Goal: Task Accomplishment & Management: Manage account settings

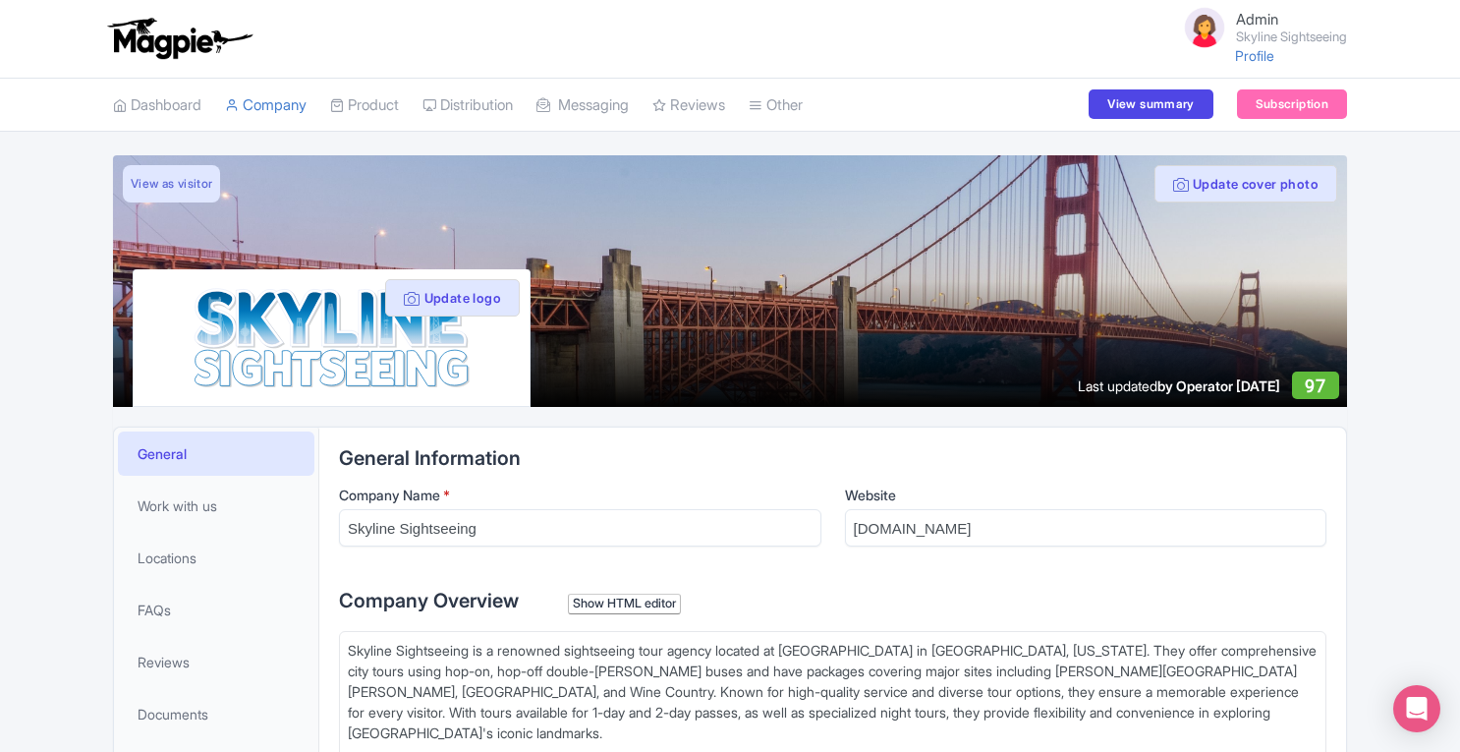
click at [377, 104] on link "Product" at bounding box center [364, 106] width 69 height 54
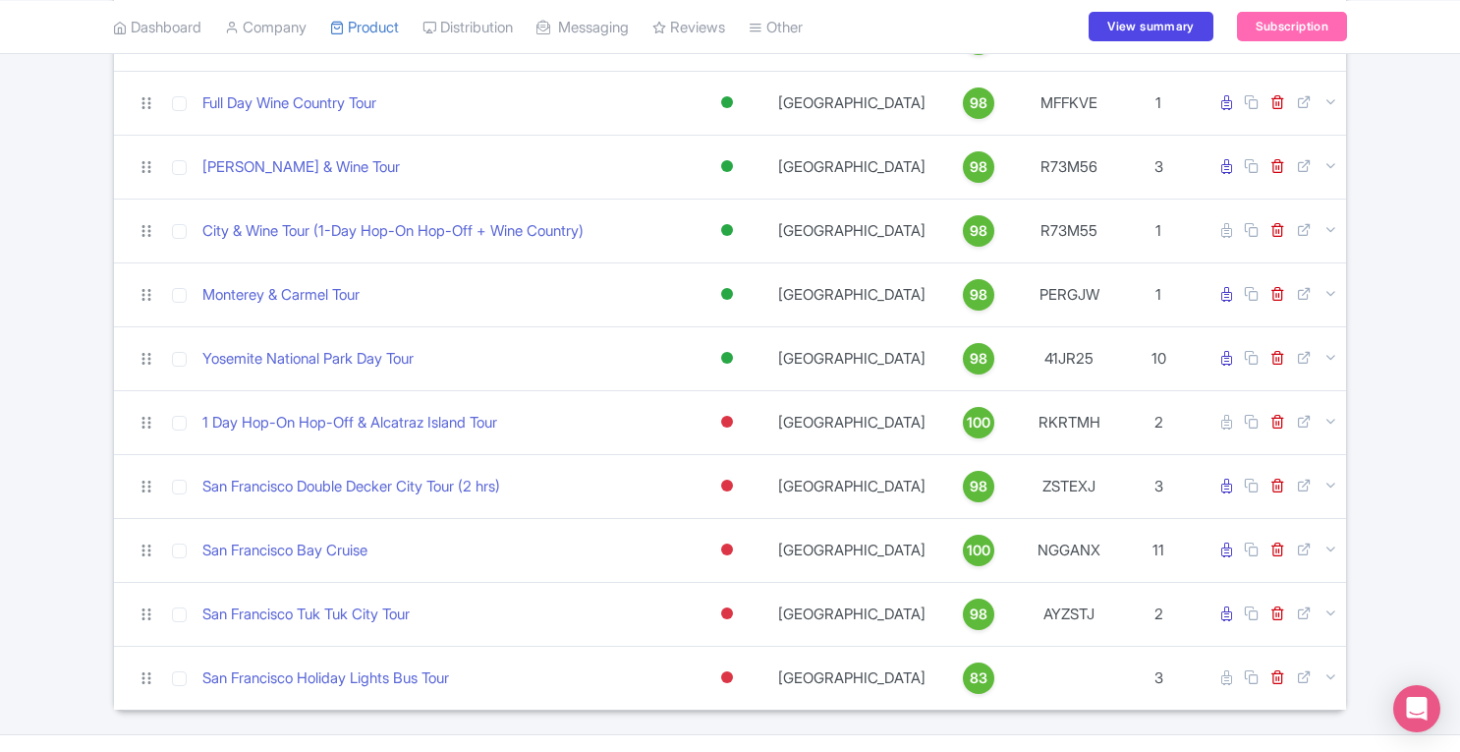
scroll to position [1254, 0]
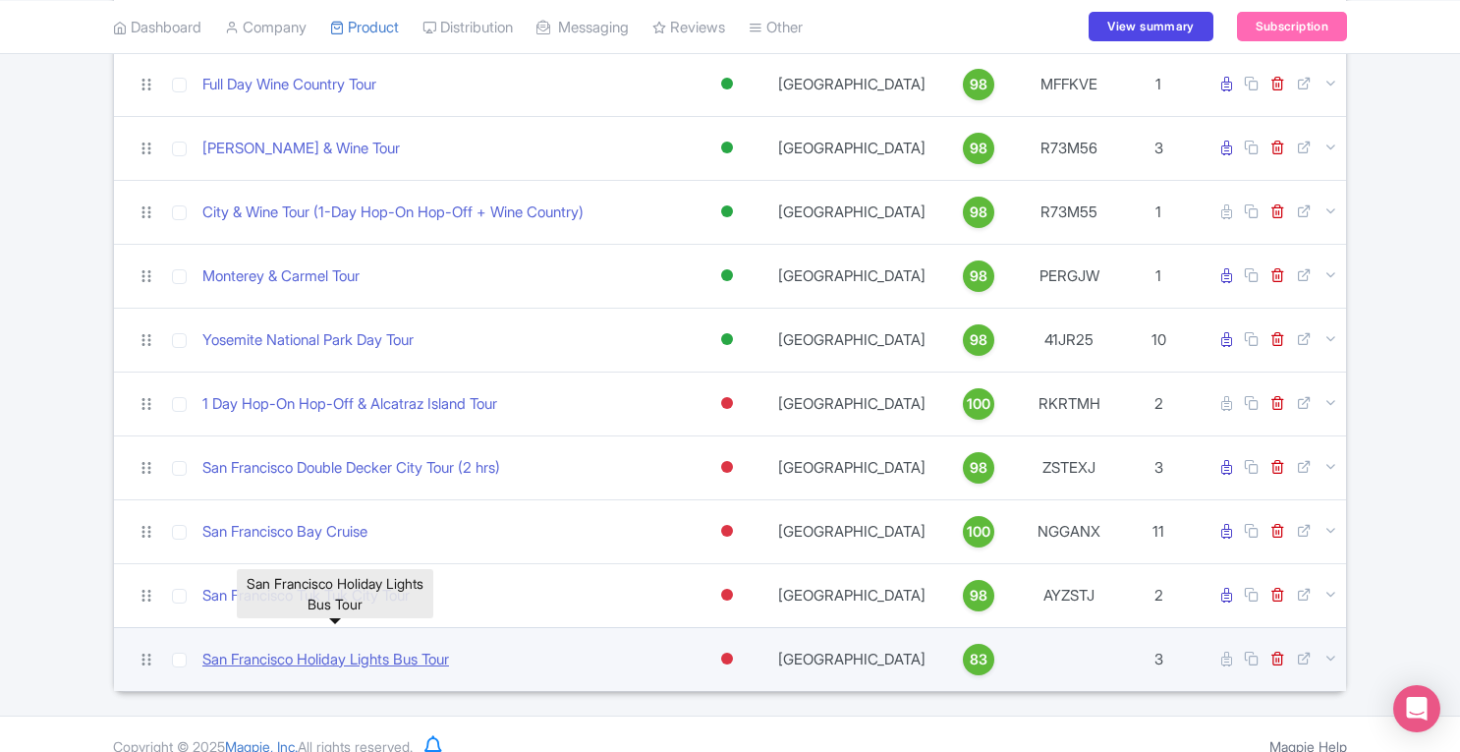
click at [365, 649] on link "San Francisco Holiday Lights Bus Tour" at bounding box center [325, 660] width 247 height 23
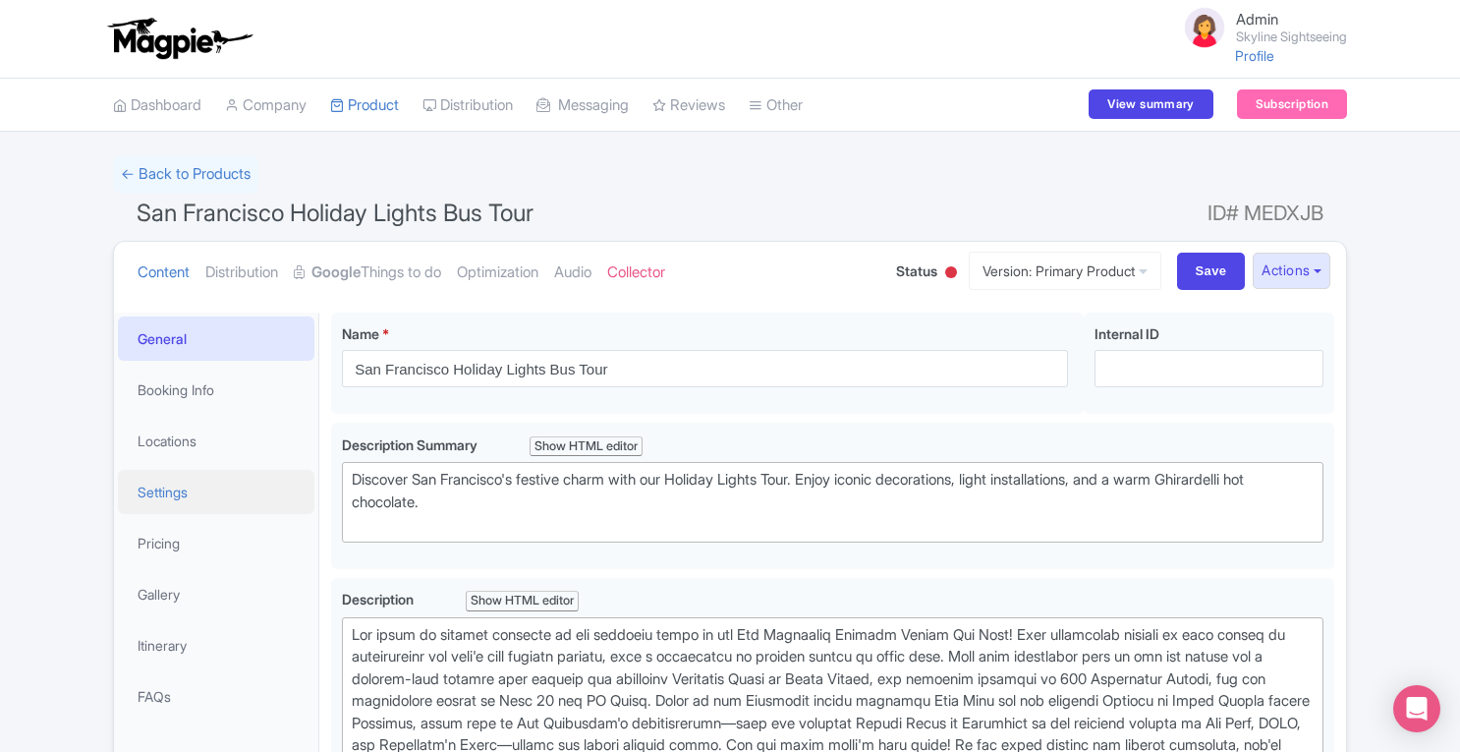
click at [178, 504] on link "Settings" at bounding box center [216, 492] width 197 height 44
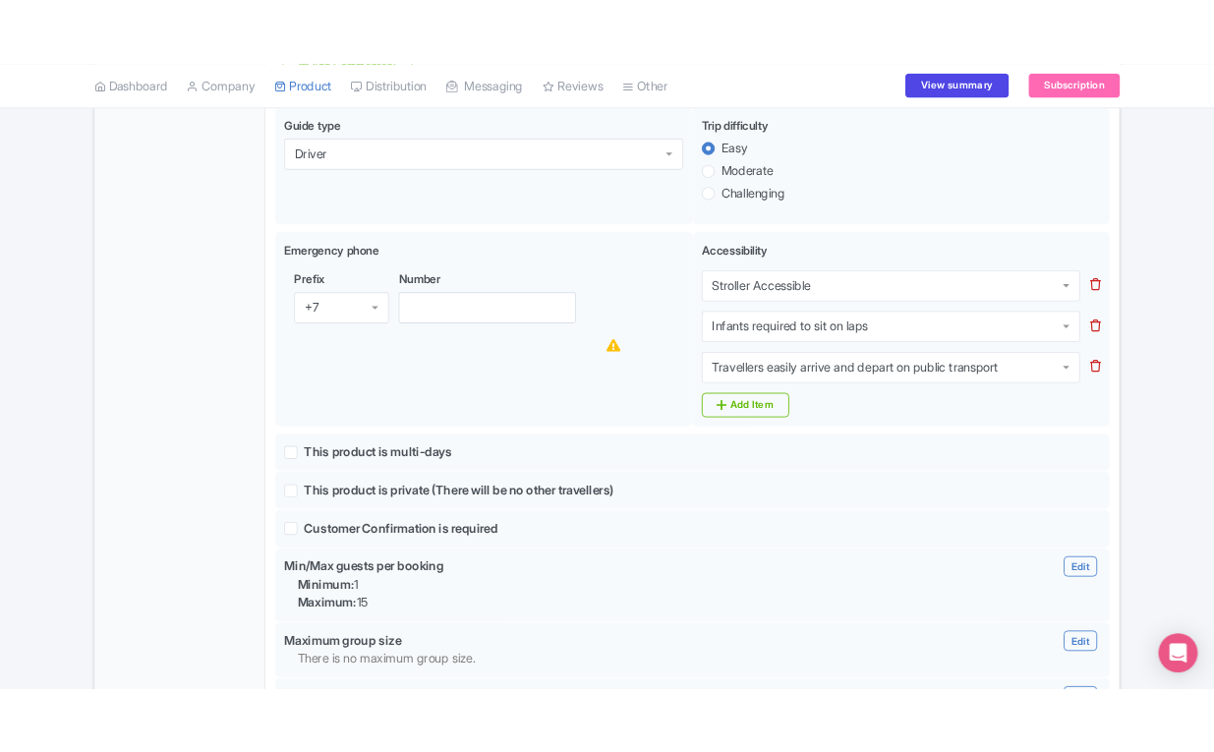
scroll to position [1171, 0]
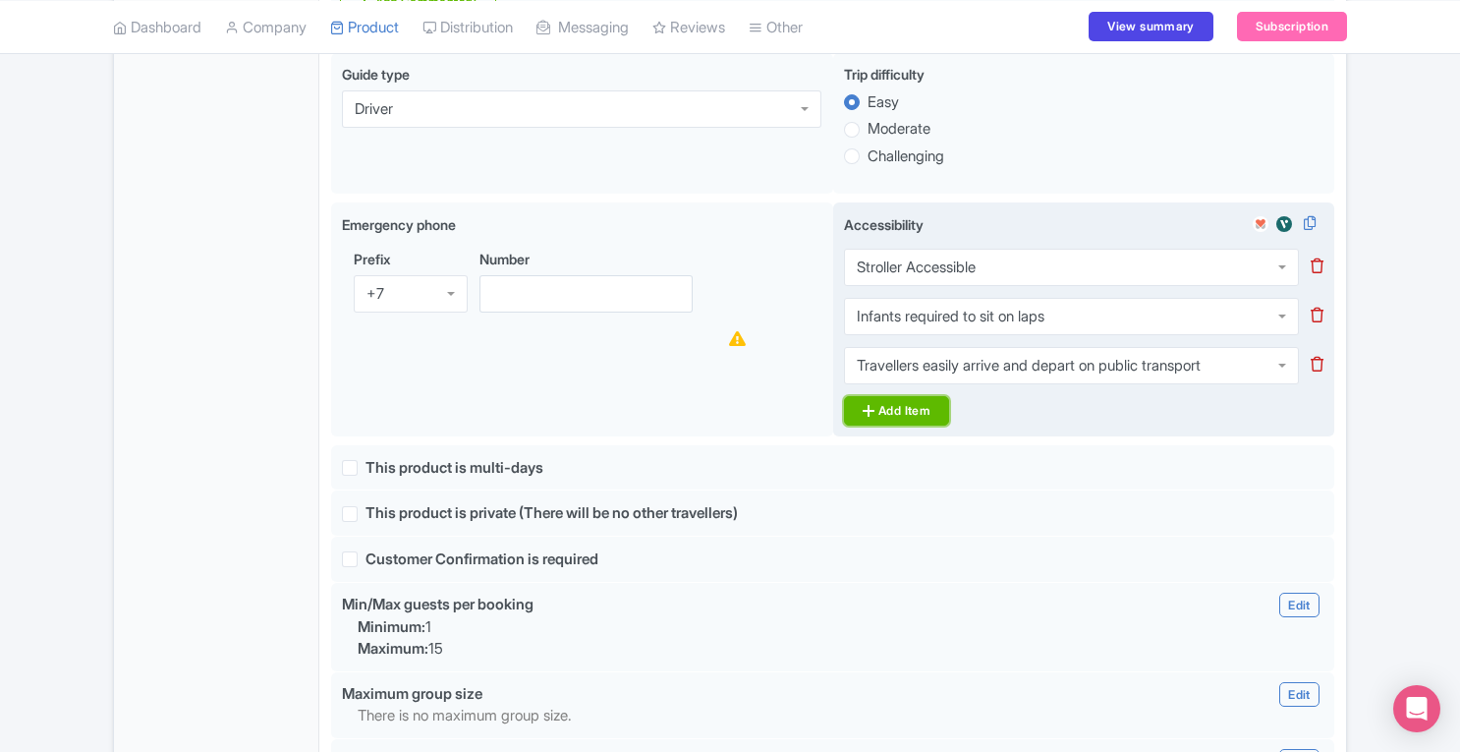
click at [914, 396] on link "Add Item" at bounding box center [896, 410] width 105 height 29
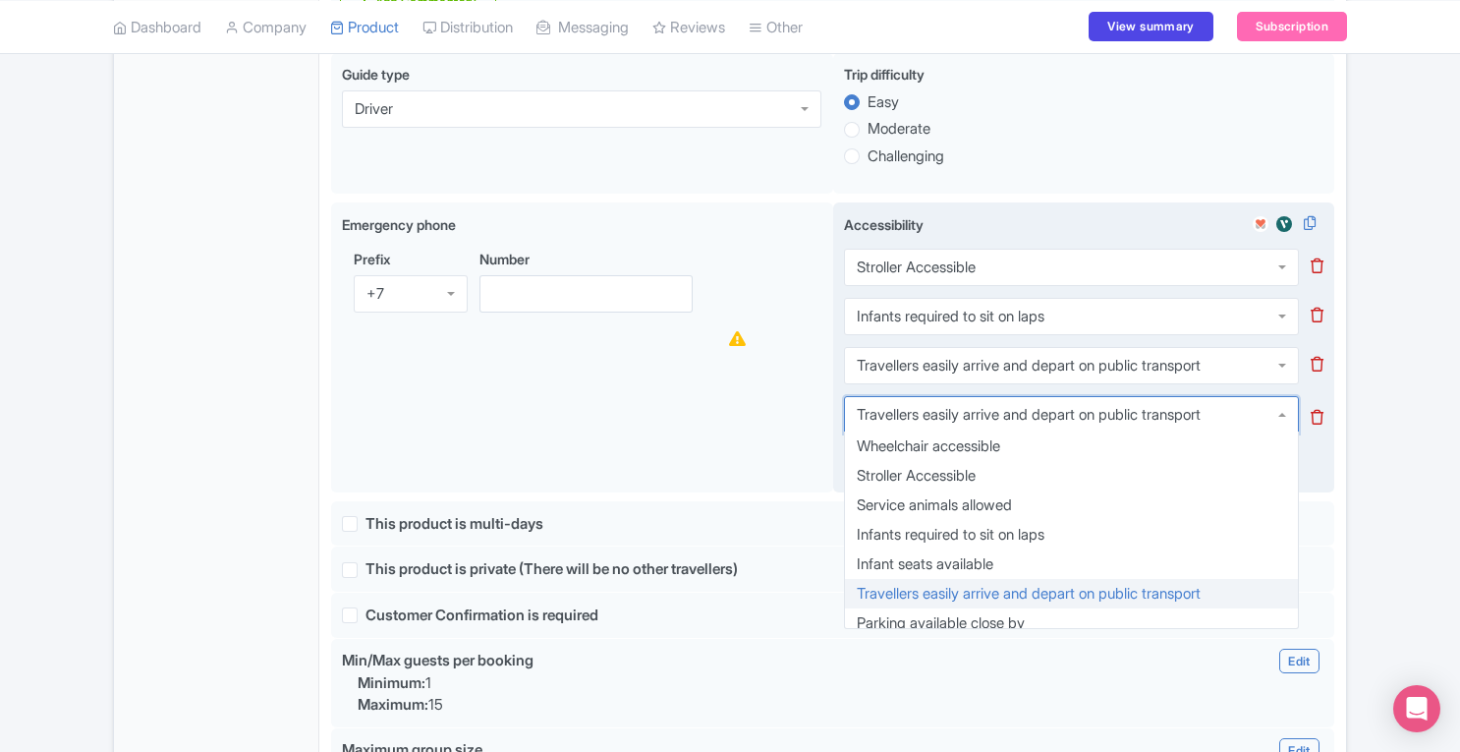
click at [985, 406] on div "Travellers easily arrive and depart on public transport" at bounding box center [1029, 415] width 344 height 18
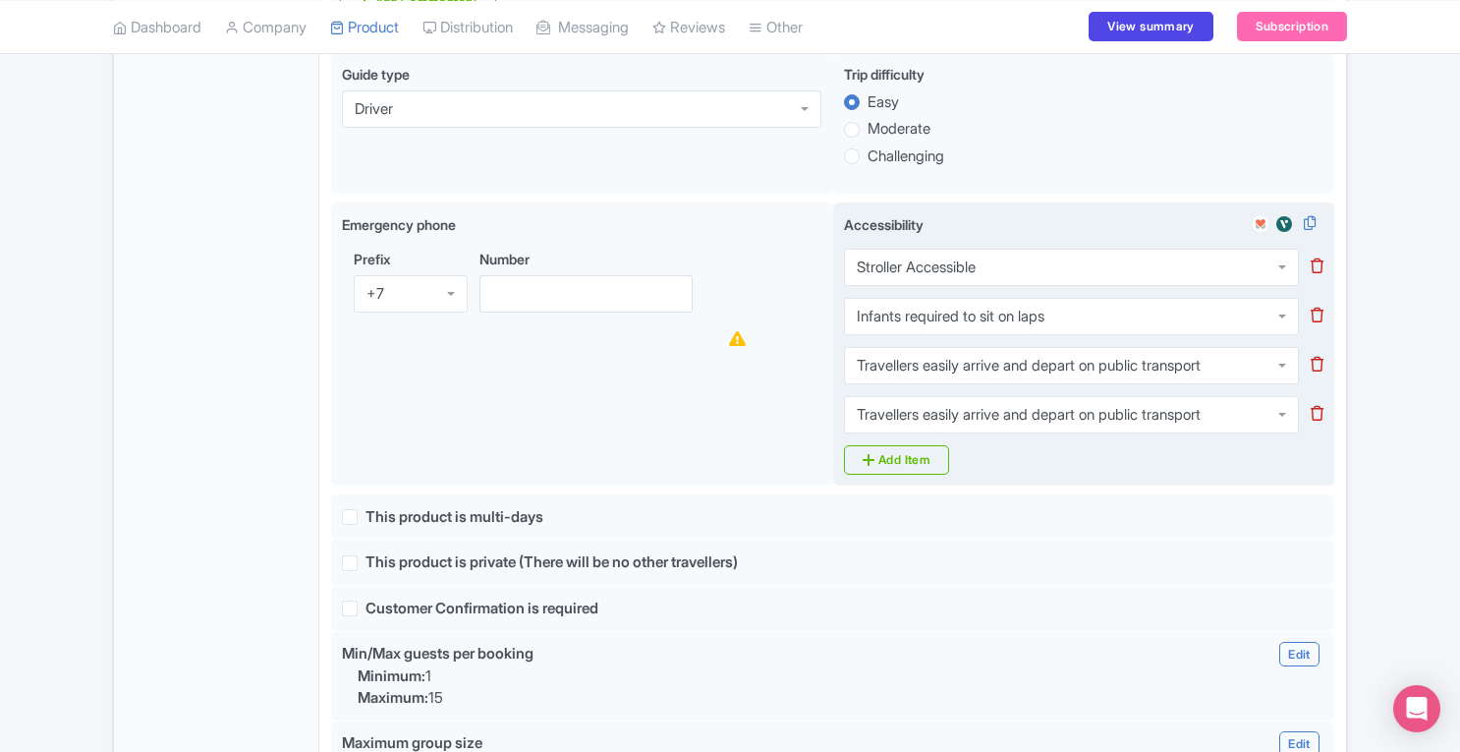
drag, startPoint x: 1222, startPoint y: 378, endPoint x: 1243, endPoint y: 376, distance: 20.7
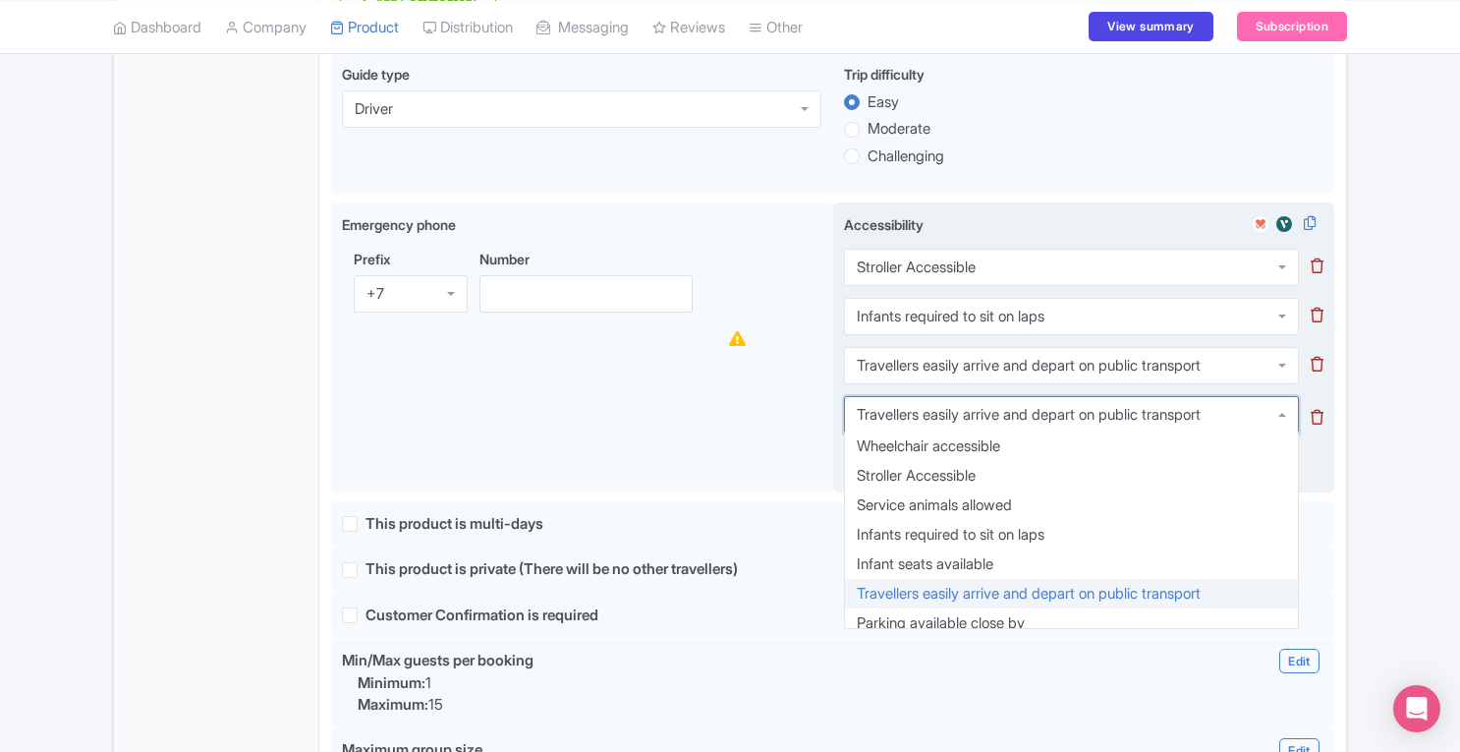
click at [1243, 396] on div "Travellers easily arrive and depart on public transport" at bounding box center [1071, 414] width 455 height 37
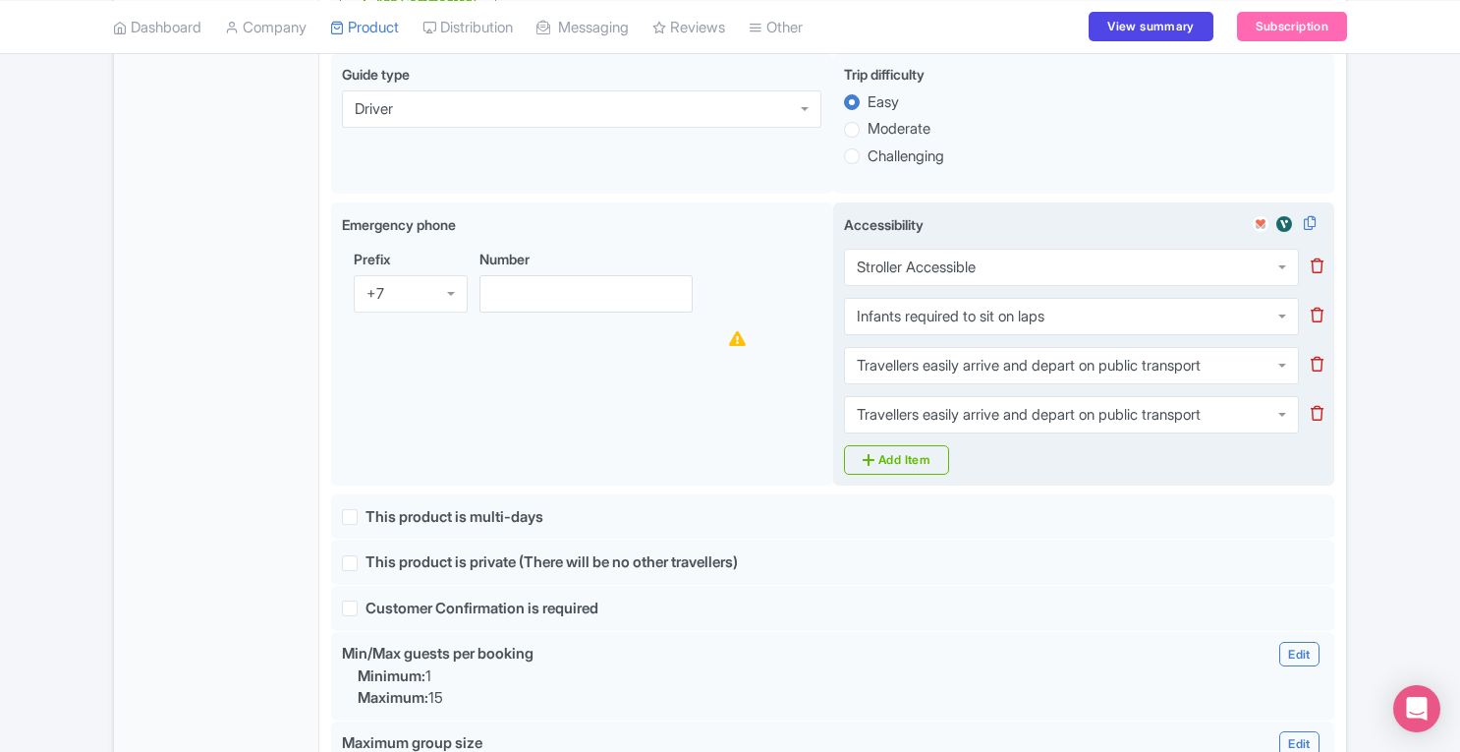
click at [1322, 406] on icon at bounding box center [1317, 413] width 13 height 15
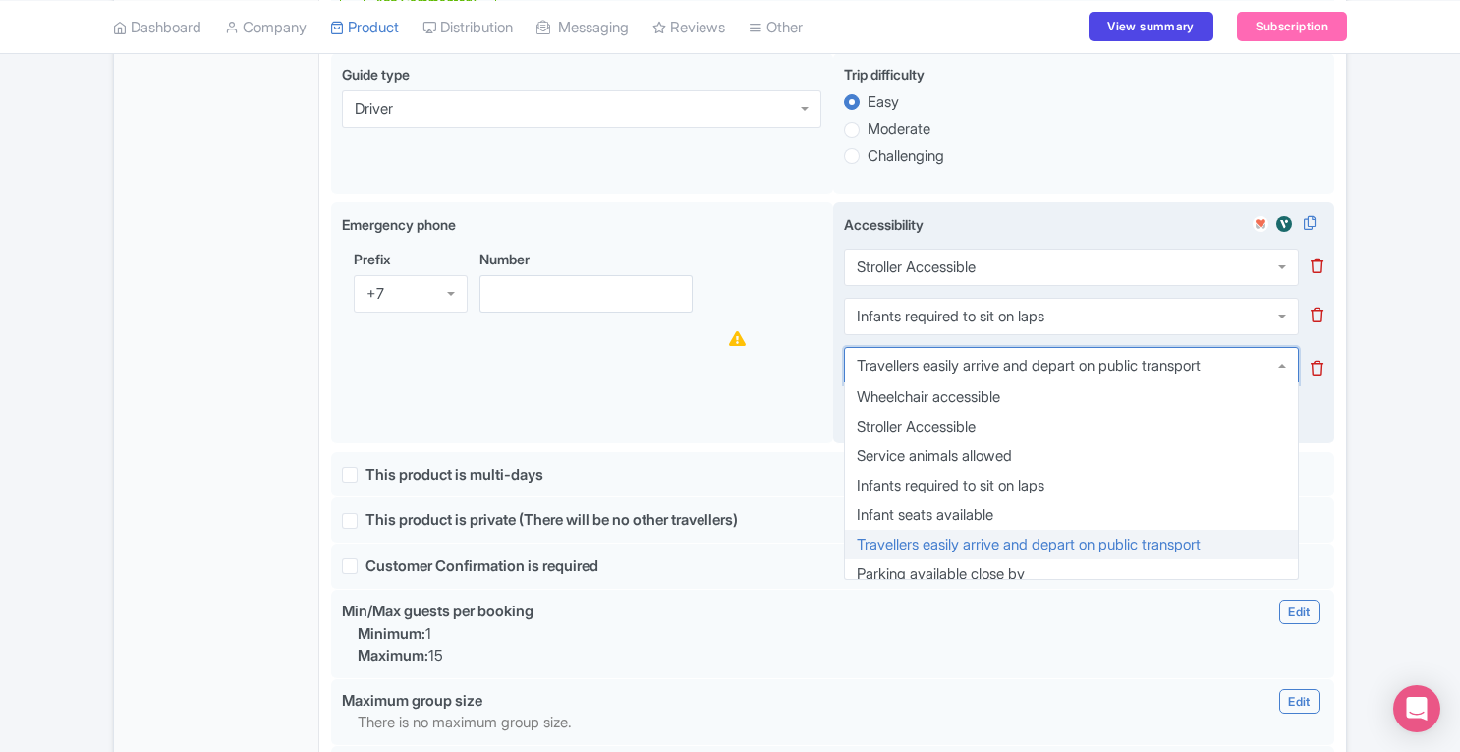
click at [1122, 357] on div "Travellers easily arrive and depart on public transport" at bounding box center [1029, 366] width 344 height 18
drag, startPoint x: 1134, startPoint y: 336, endPoint x: 1161, endPoint y: 369, distance: 41.9
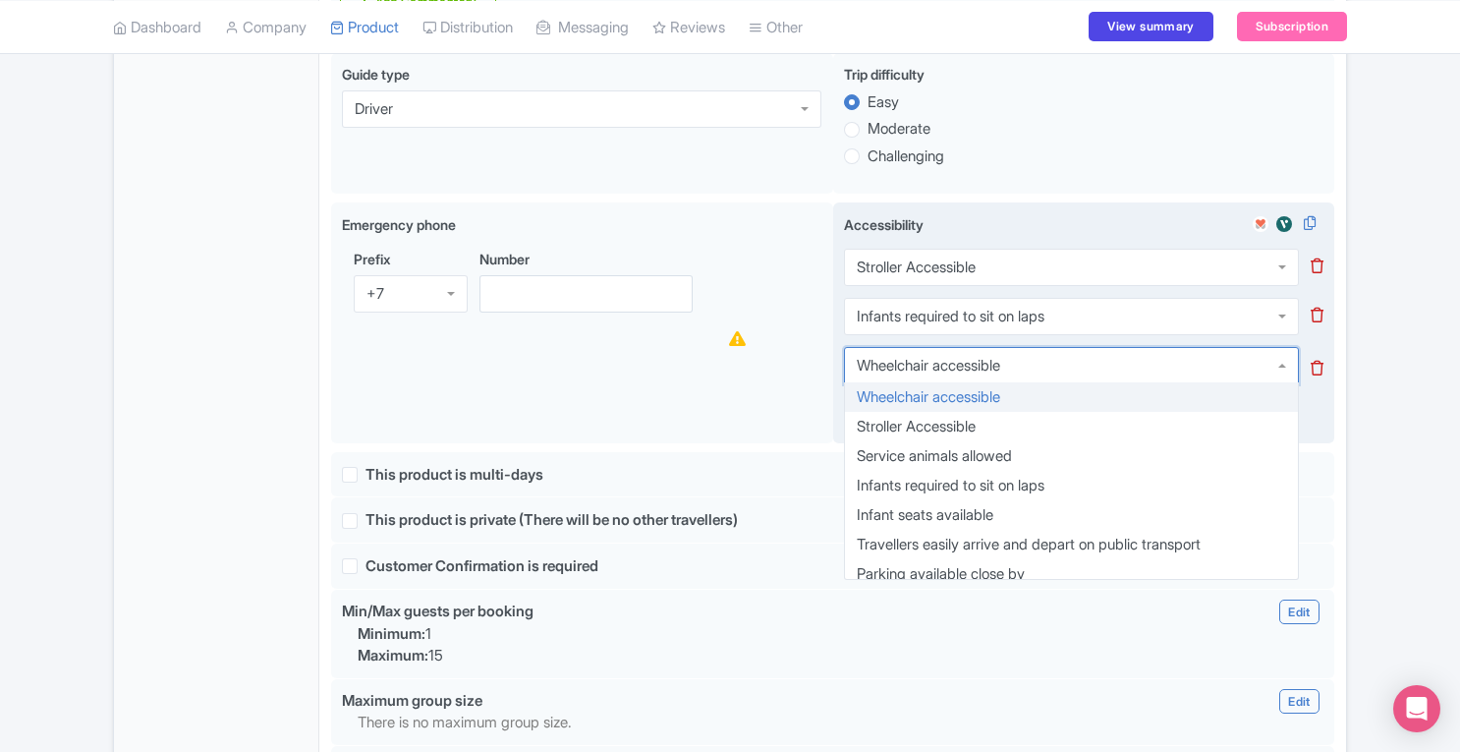
drag, startPoint x: 1161, startPoint y: 369, endPoint x: 1185, endPoint y: 330, distance: 45.5
click at [1185, 347] on div "Wheelchair accessible" at bounding box center [1071, 365] width 455 height 37
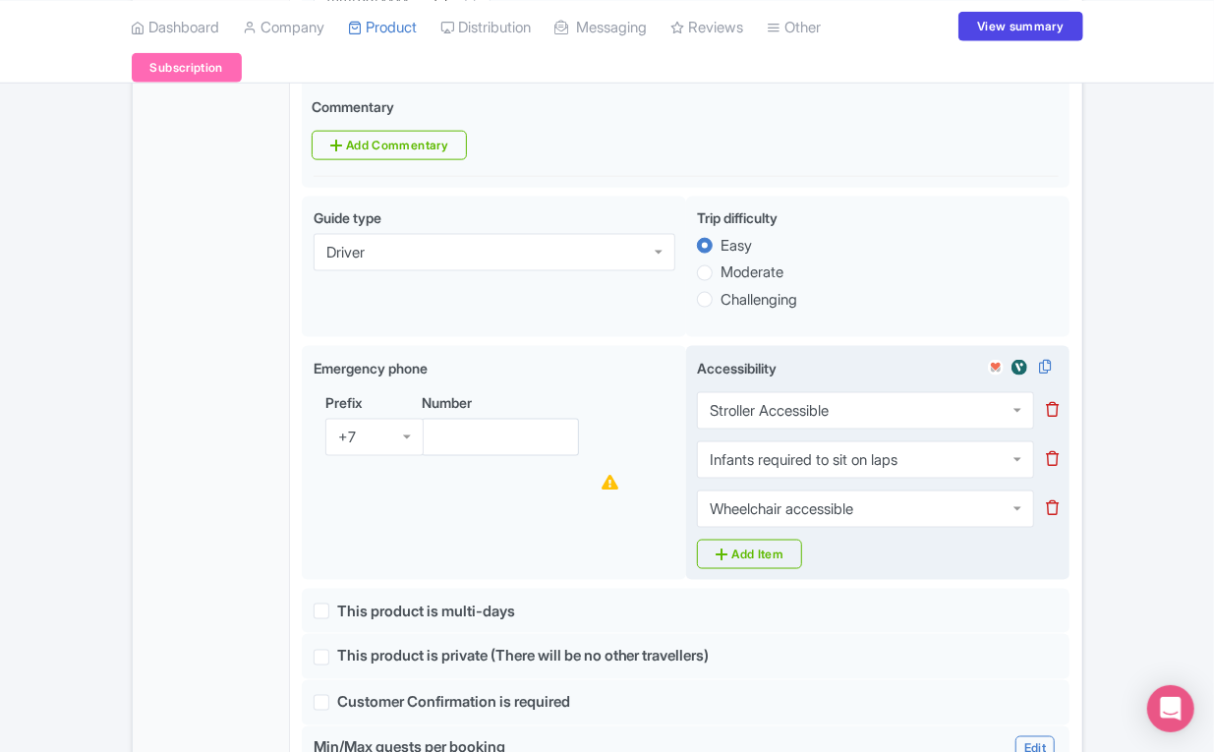
click at [987, 490] on div "Wheelchair accessible" at bounding box center [865, 508] width 337 height 37
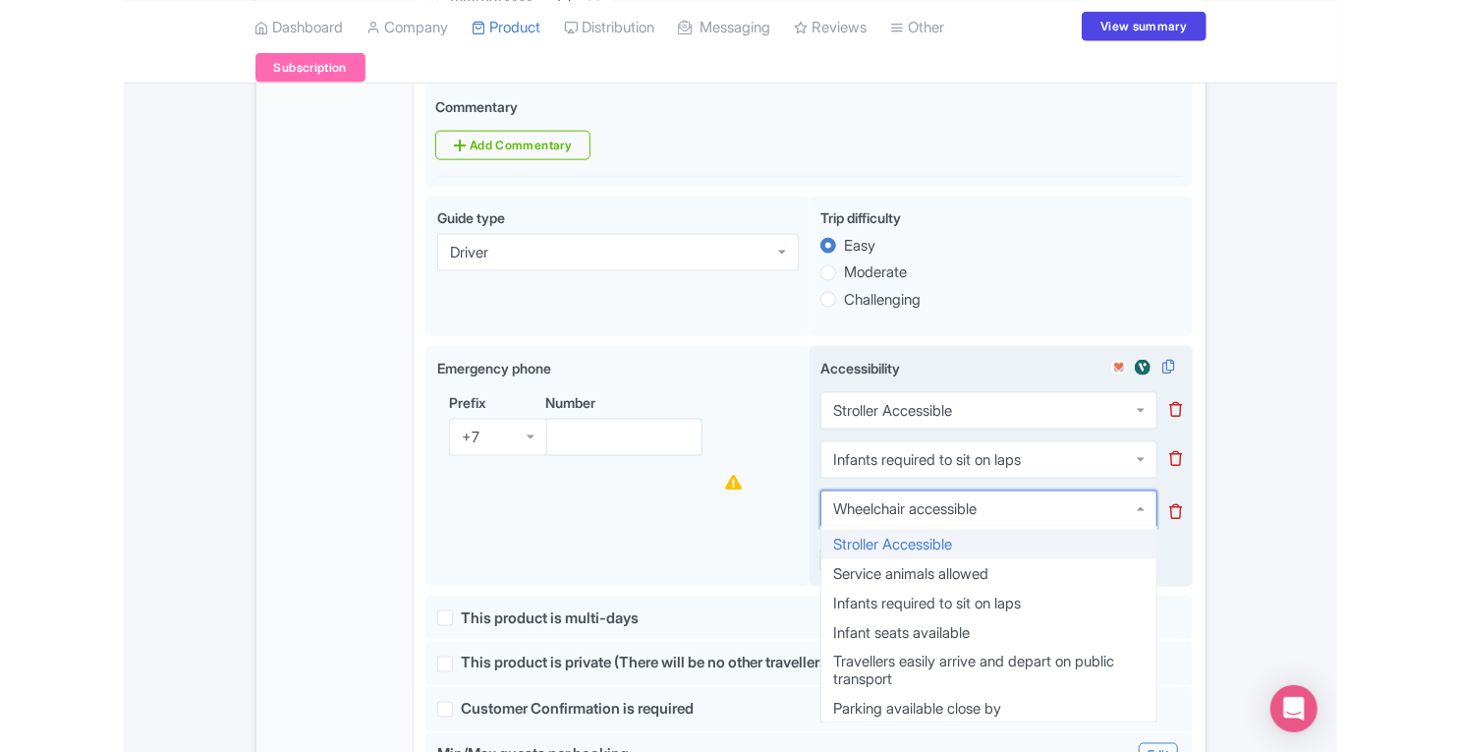
scroll to position [28, 0]
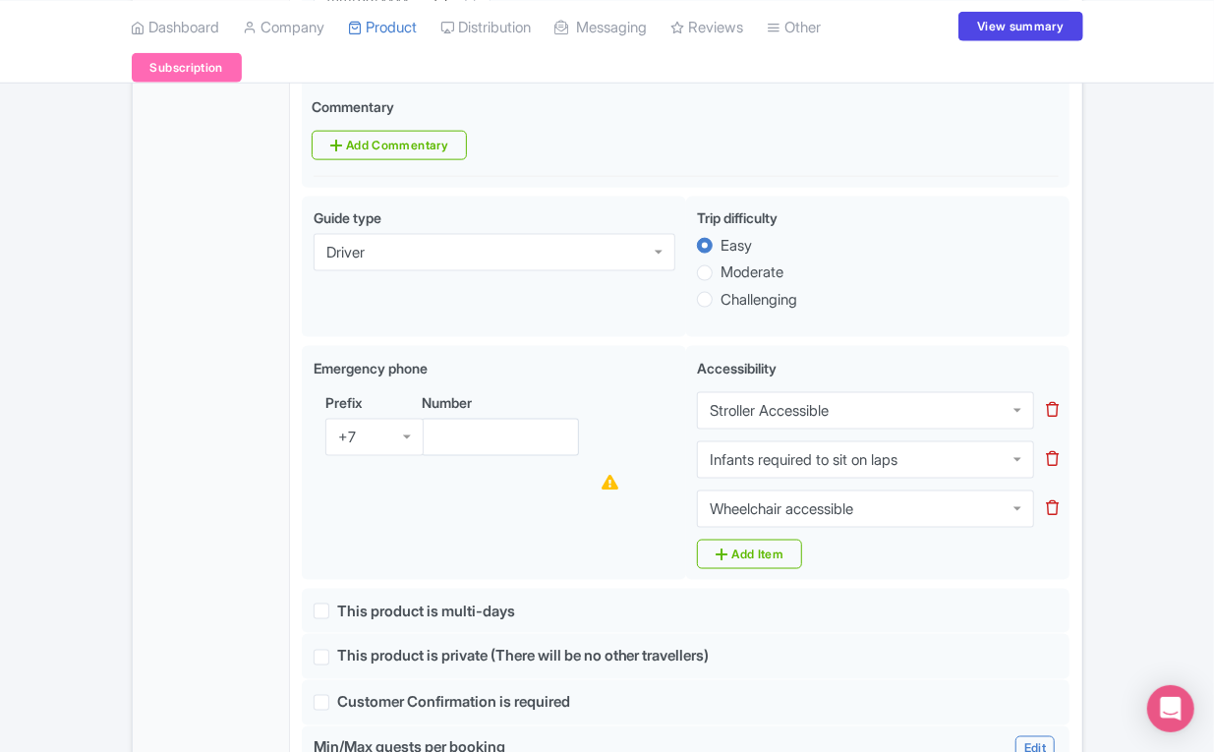
click at [1084, 532] on div "← Back to Products San Francisco Holiday Lights Bus Tour ID# MEDXJB Content Dis…" at bounding box center [607, 308] width 975 height 2590
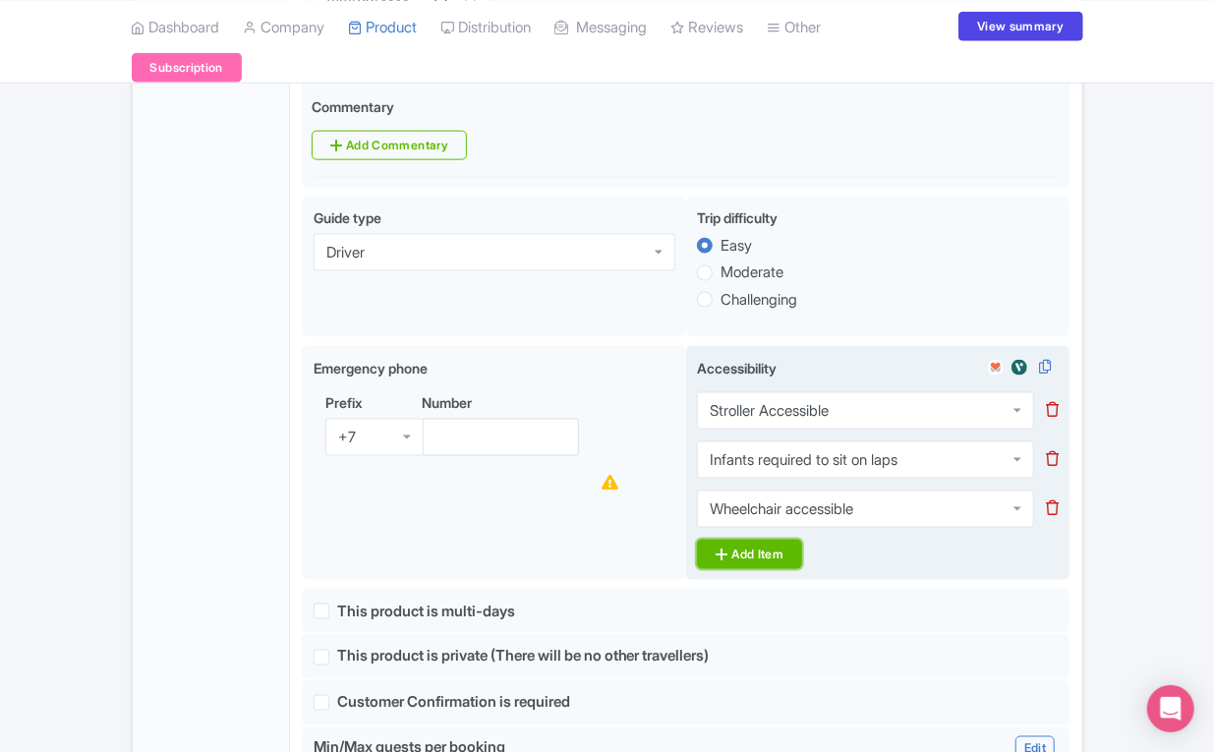
click at [766, 539] on link "Add Item" at bounding box center [749, 553] width 105 height 29
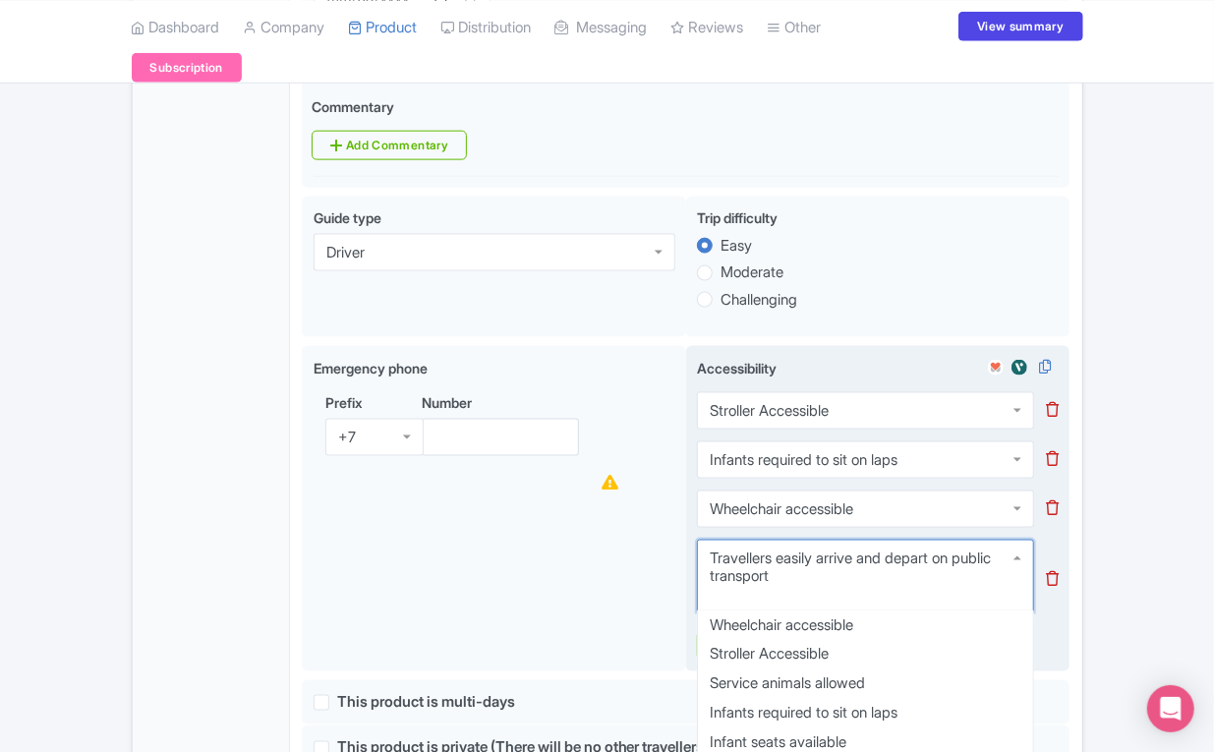
click at [881, 549] on div "Travellers easily arrive and depart on public transport" at bounding box center [866, 566] width 312 height 35
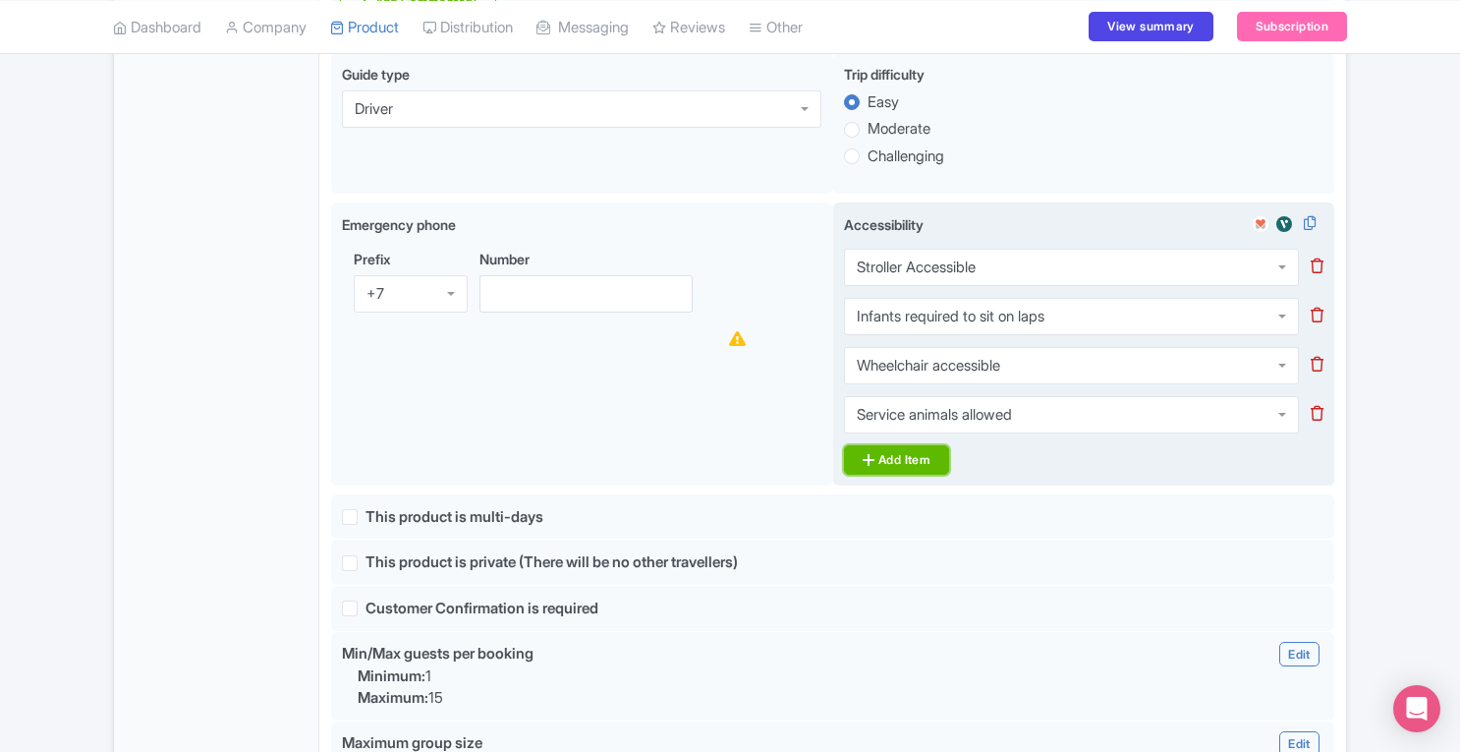
click at [945, 445] on link "Add Item" at bounding box center [896, 459] width 105 height 29
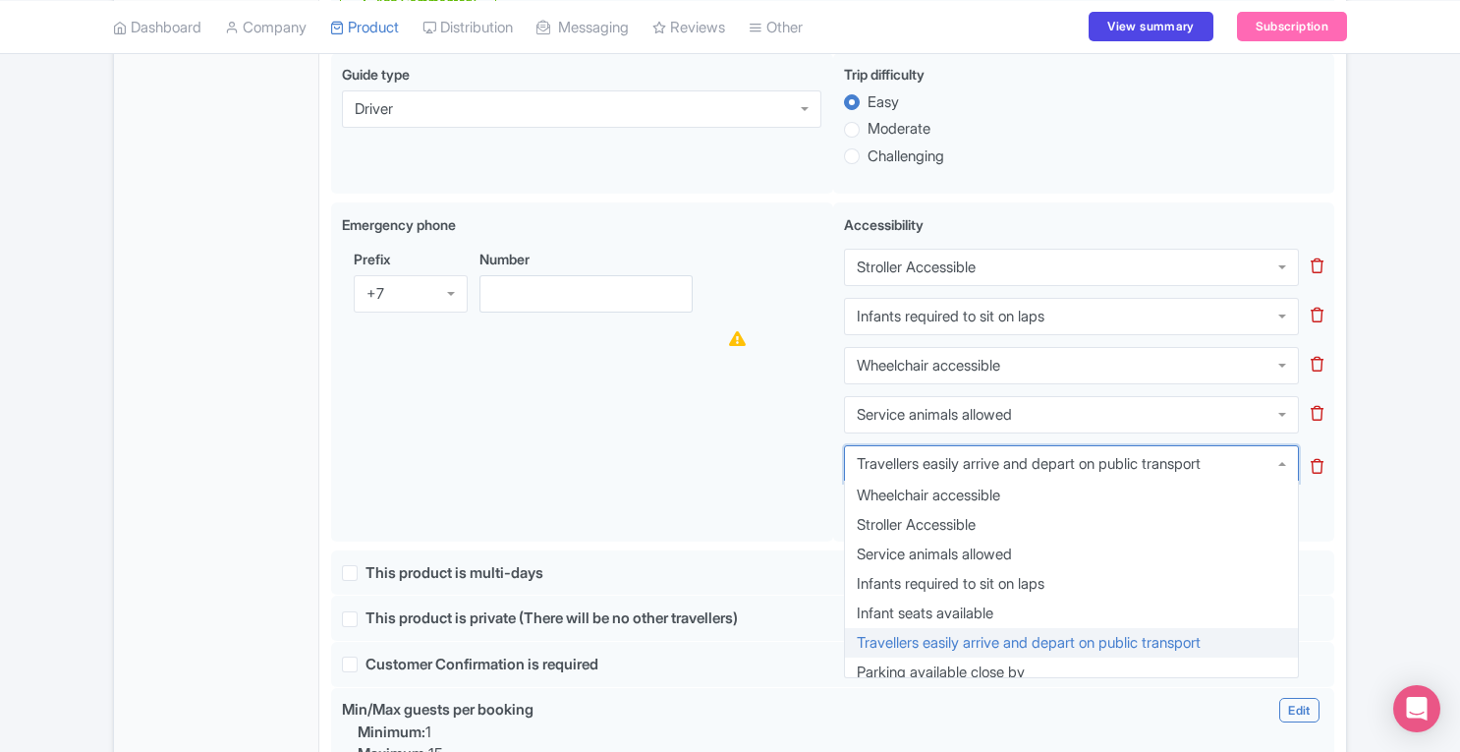
click at [967, 455] on div "Travellers easily arrive and depart on public transport" at bounding box center [1029, 464] width 344 height 18
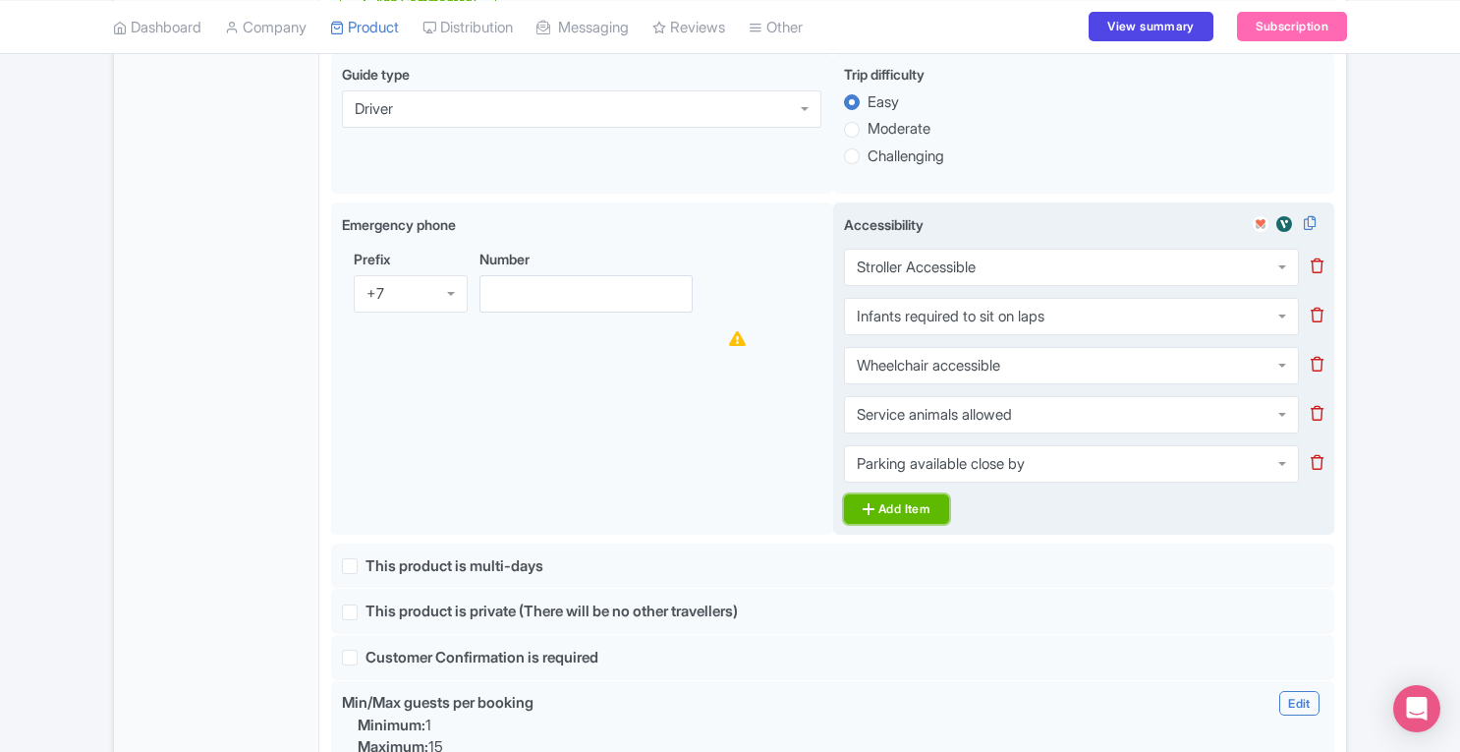
click at [933, 494] on link "Add Item" at bounding box center [896, 508] width 105 height 29
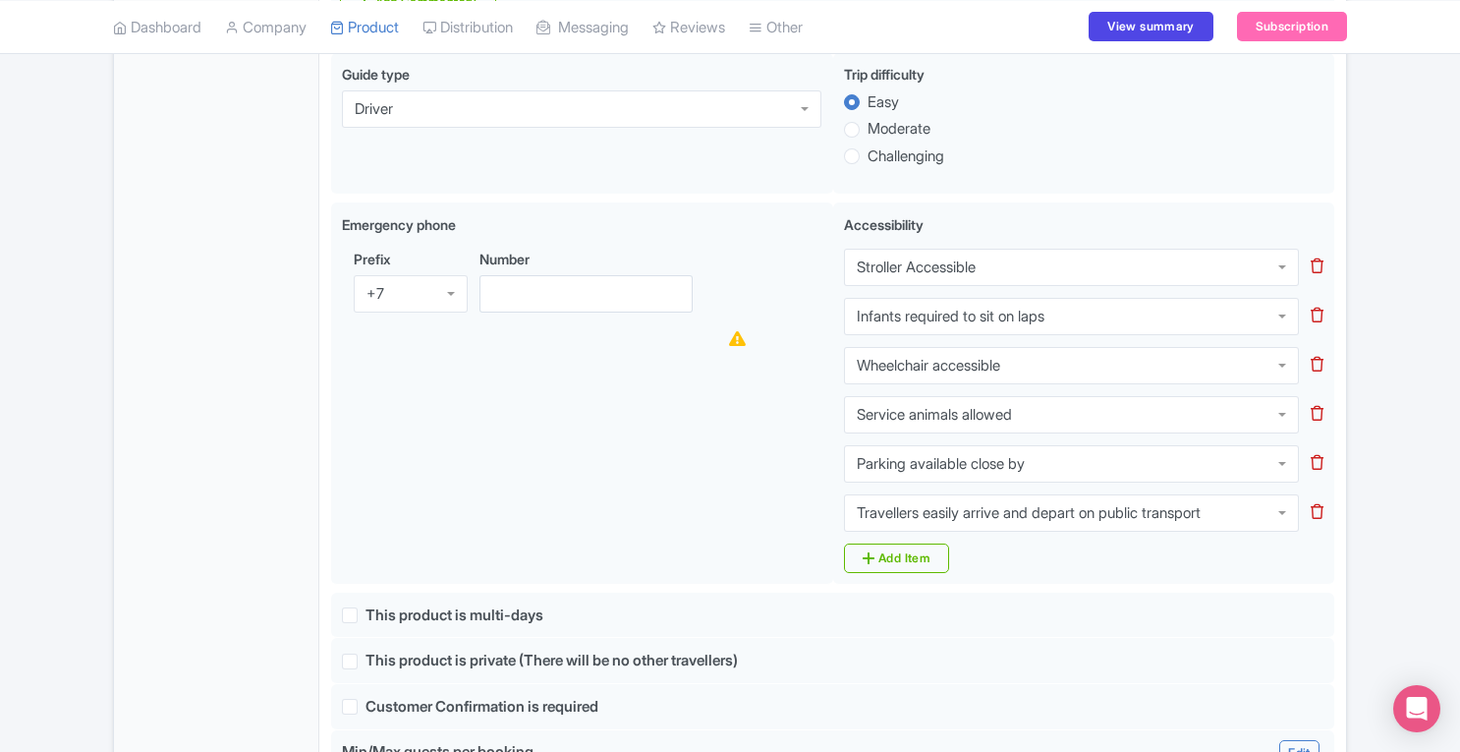
click at [938, 504] on div "Travellers easily arrive and depart on public transport" at bounding box center [1029, 513] width 344 height 18
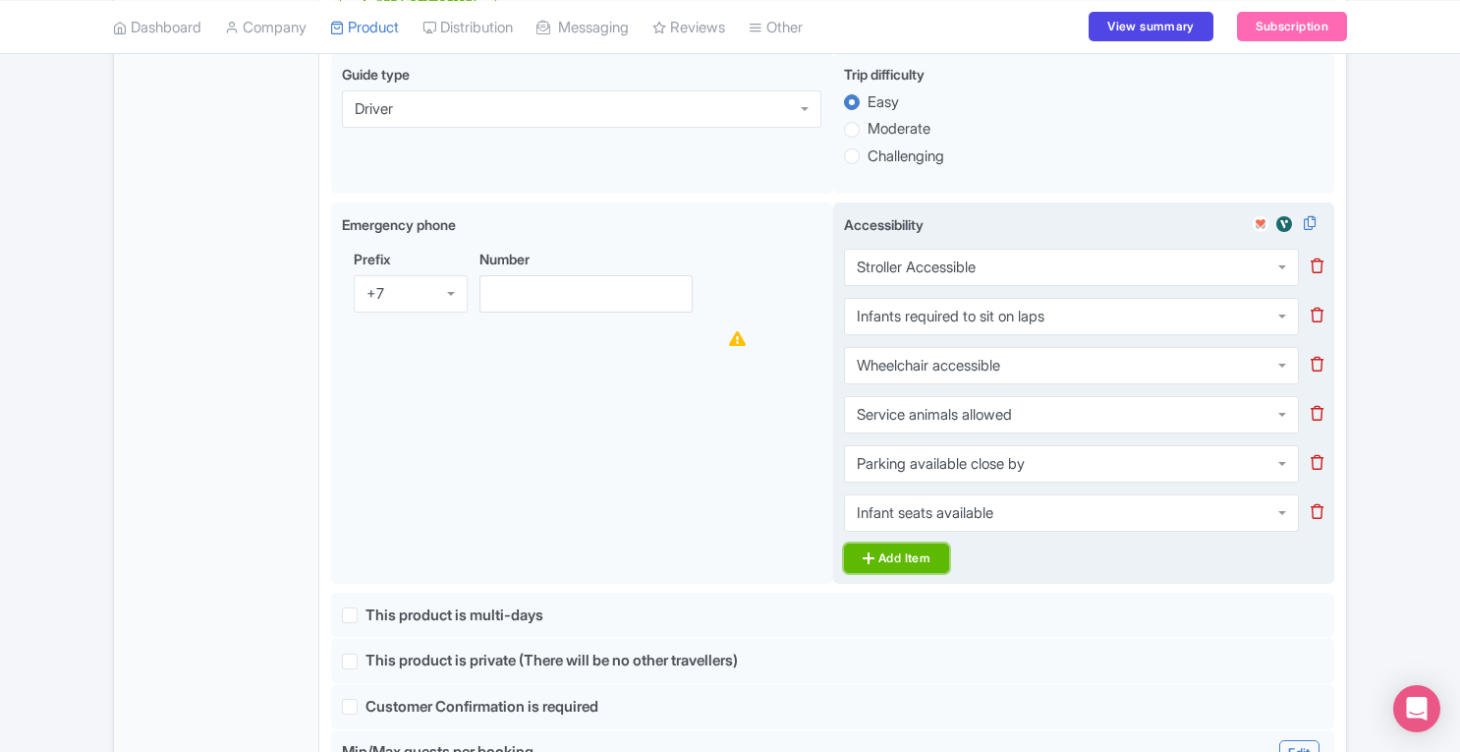
click at [907, 543] on link "Add Item" at bounding box center [896, 557] width 105 height 29
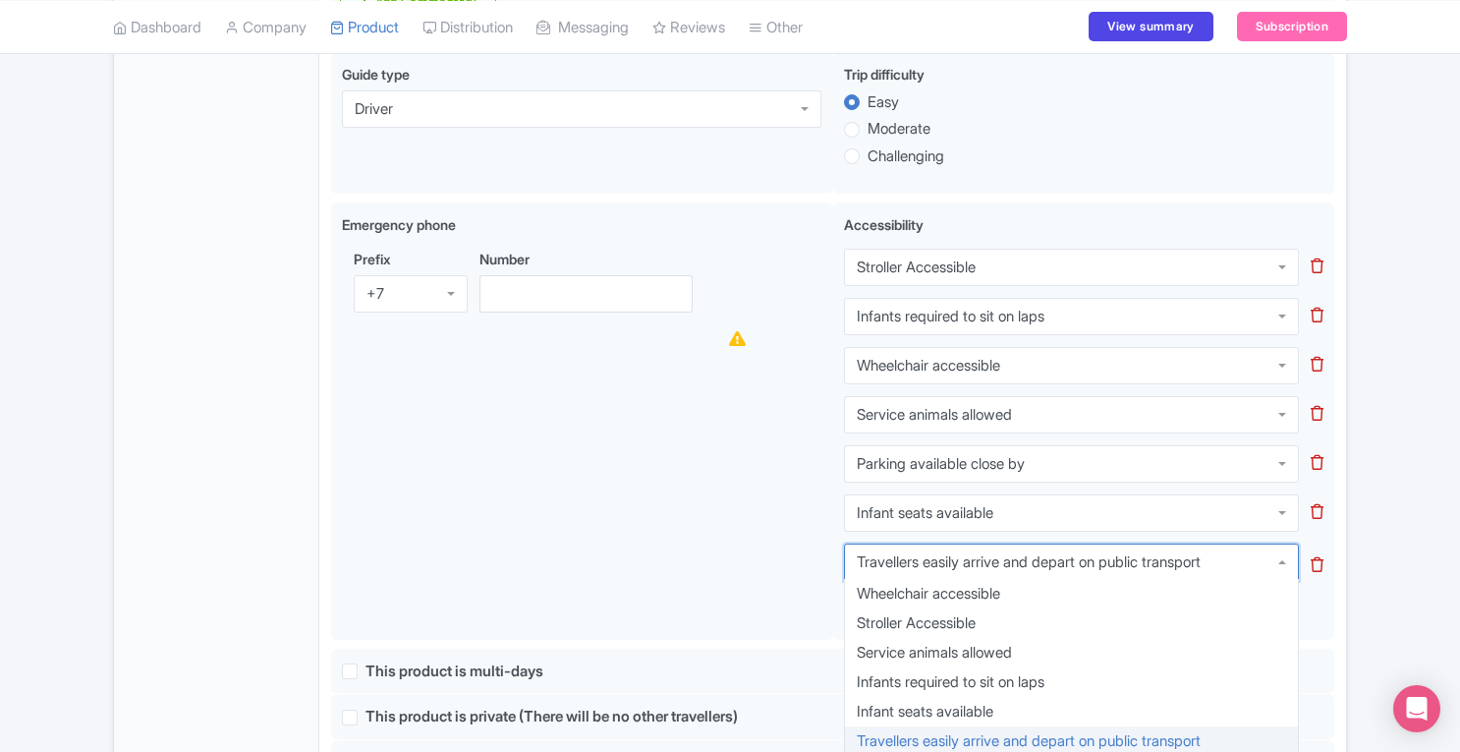
click at [946, 553] on div "Travellers easily arrive and depart on public transport" at bounding box center [1029, 562] width 344 height 18
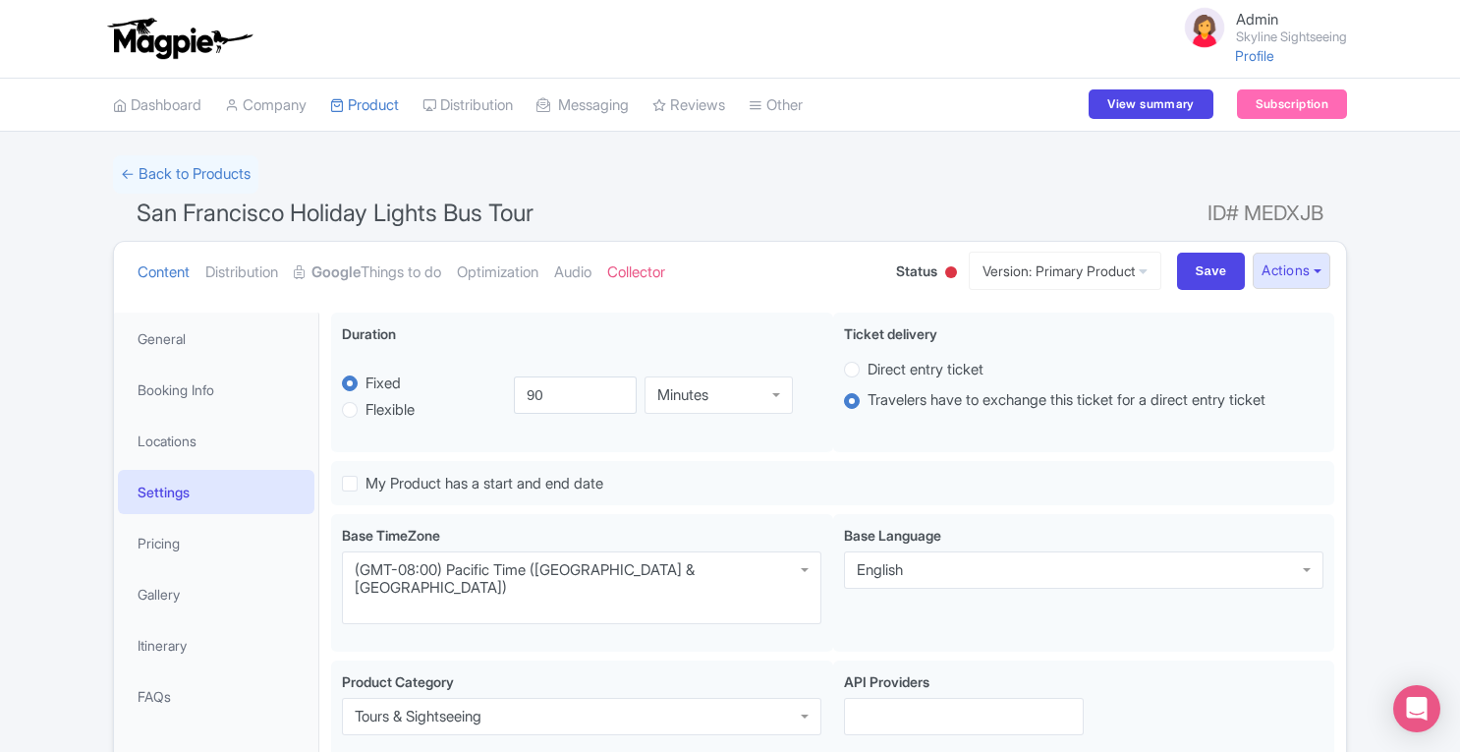
scroll to position [75, 0]
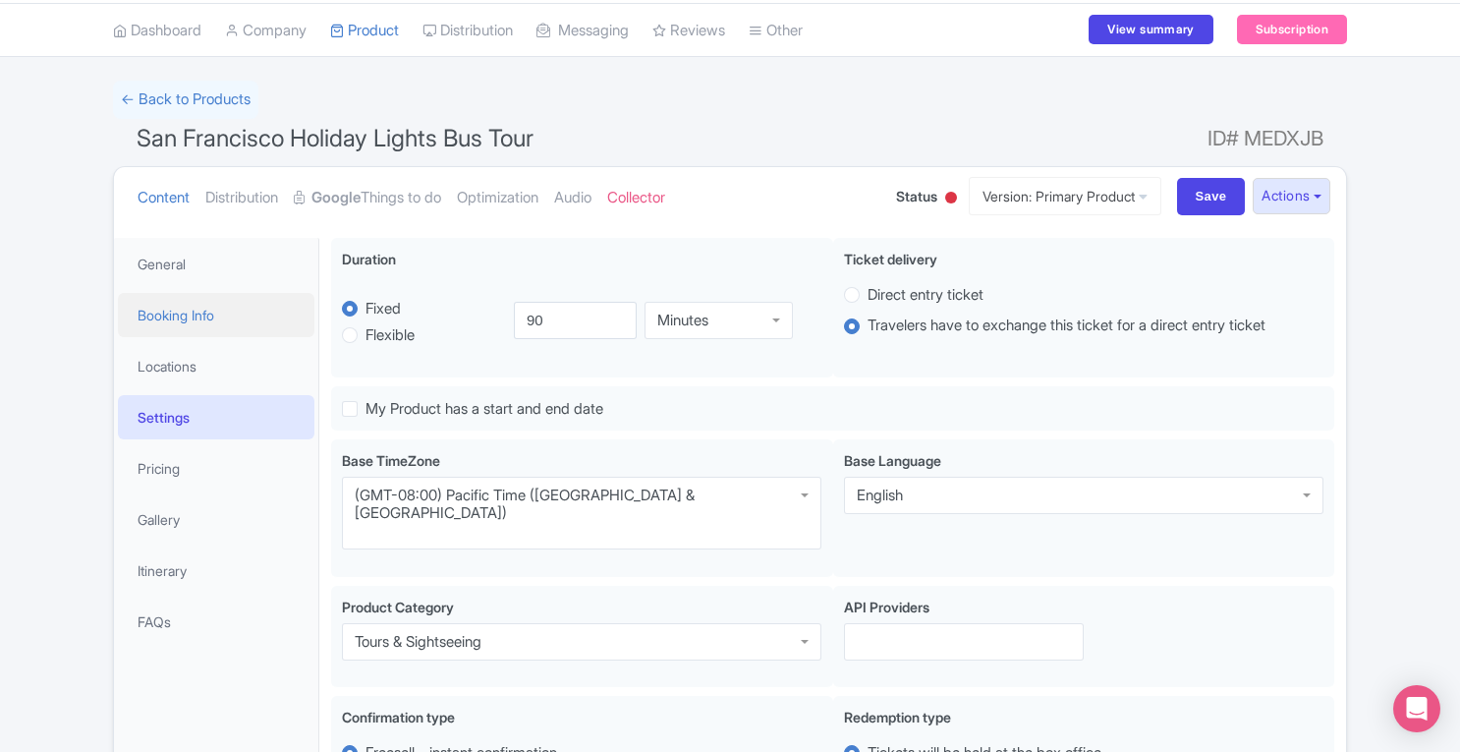
click at [205, 325] on link "Booking Info" at bounding box center [216, 315] width 197 height 44
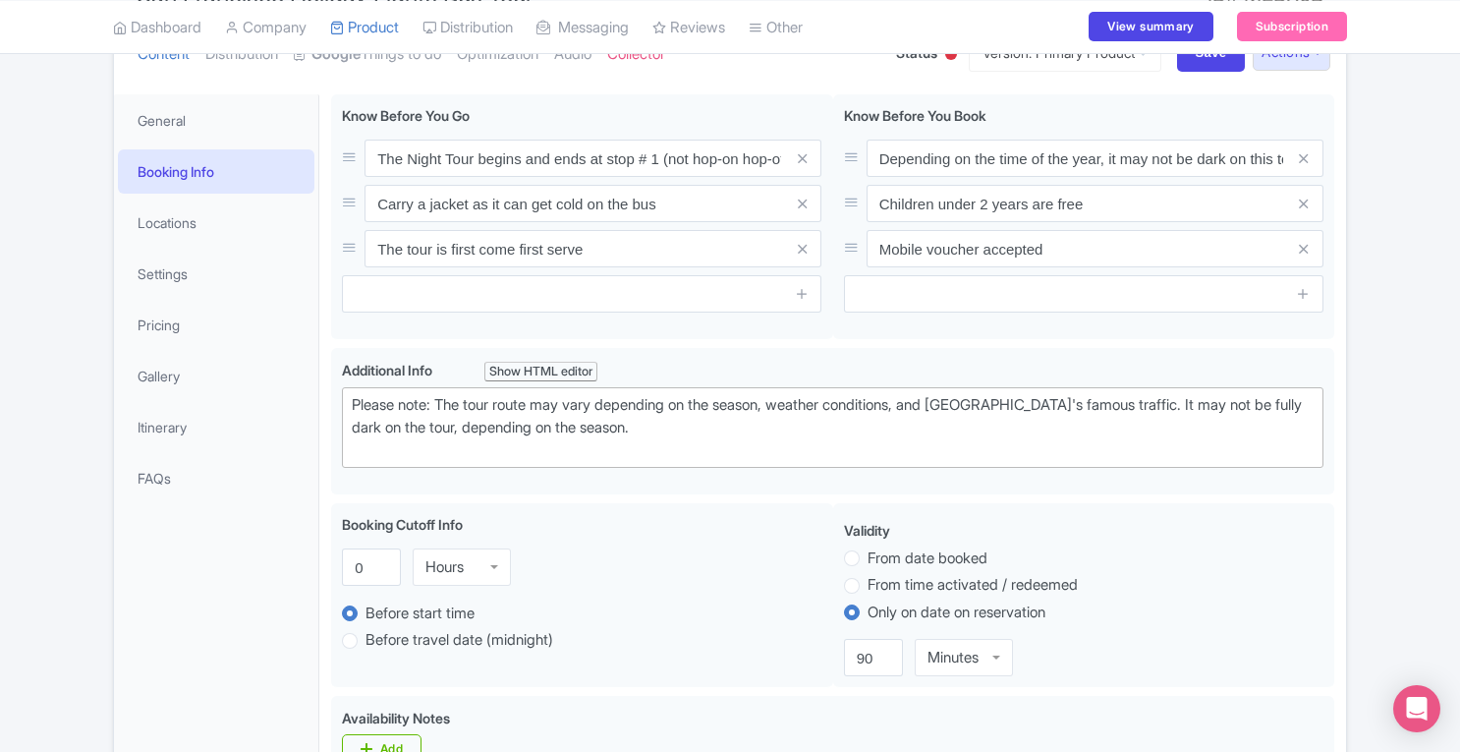
scroll to position [212, 0]
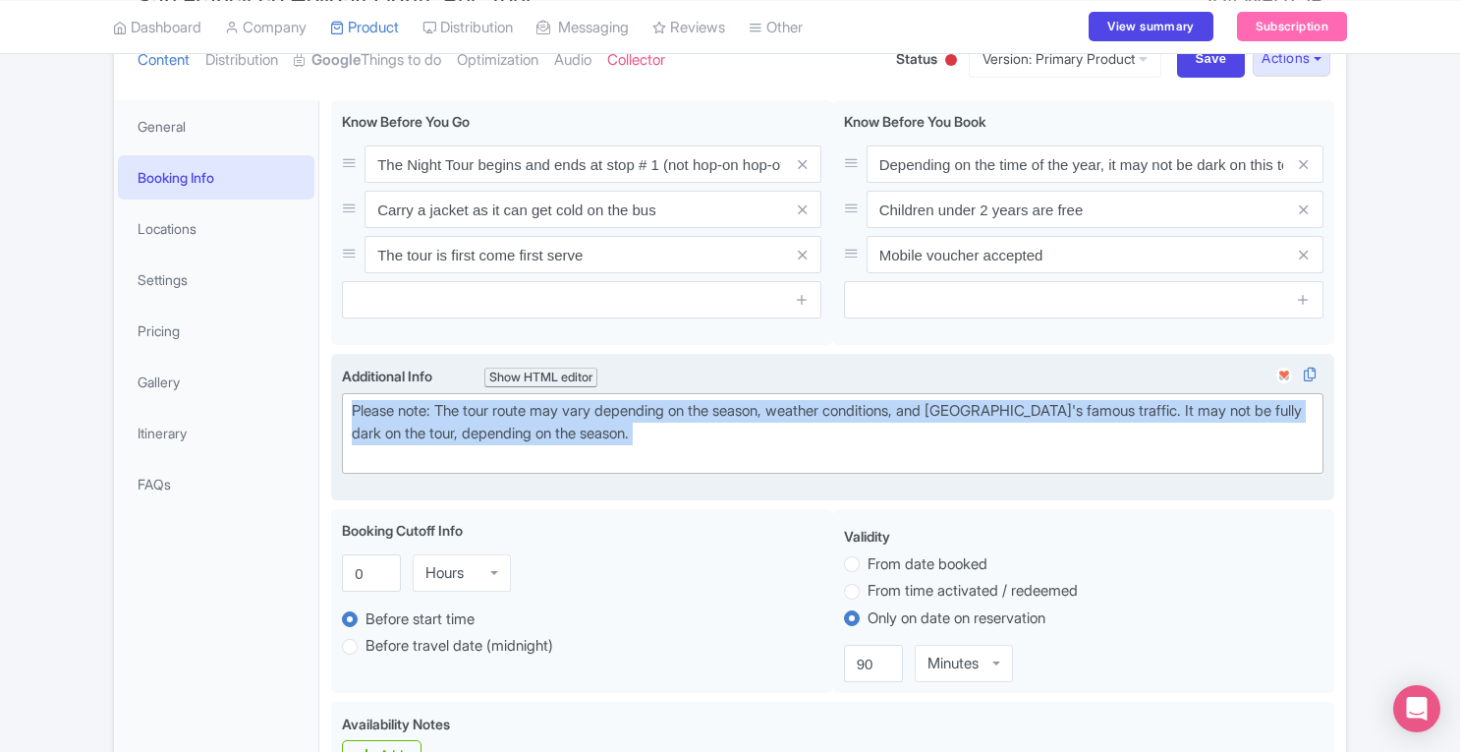
drag, startPoint x: 667, startPoint y: 453, endPoint x: 335, endPoint y: 415, distance: 334.4
click at [335, 415] on div "<div>Please note: The tour route may vary depending on the season, weather cond…" at bounding box center [832, 427] width 1003 height 147
type trix-editor "<div>Please note: The tour route may vary depending on the season, weather cond…"
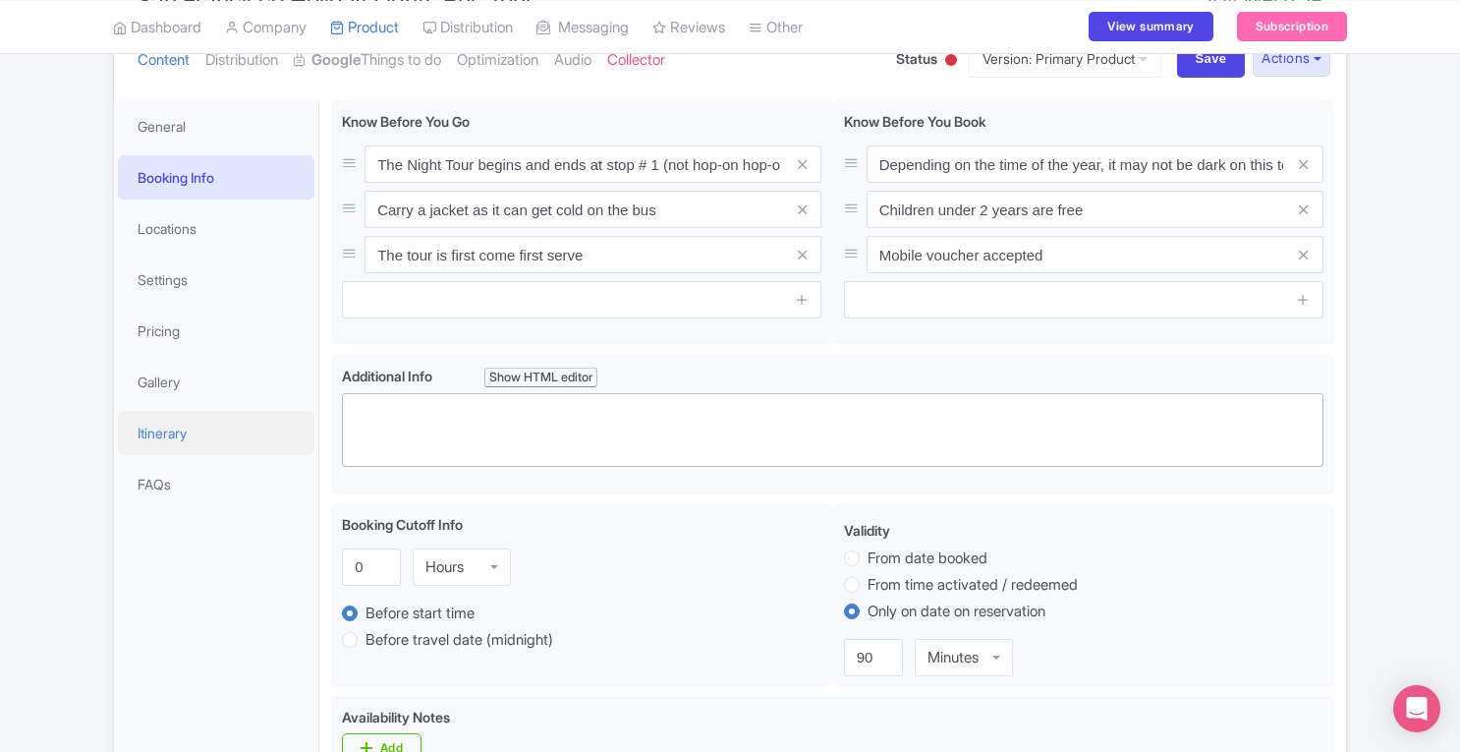
click at [188, 426] on link "Itinerary" at bounding box center [216, 433] width 197 height 44
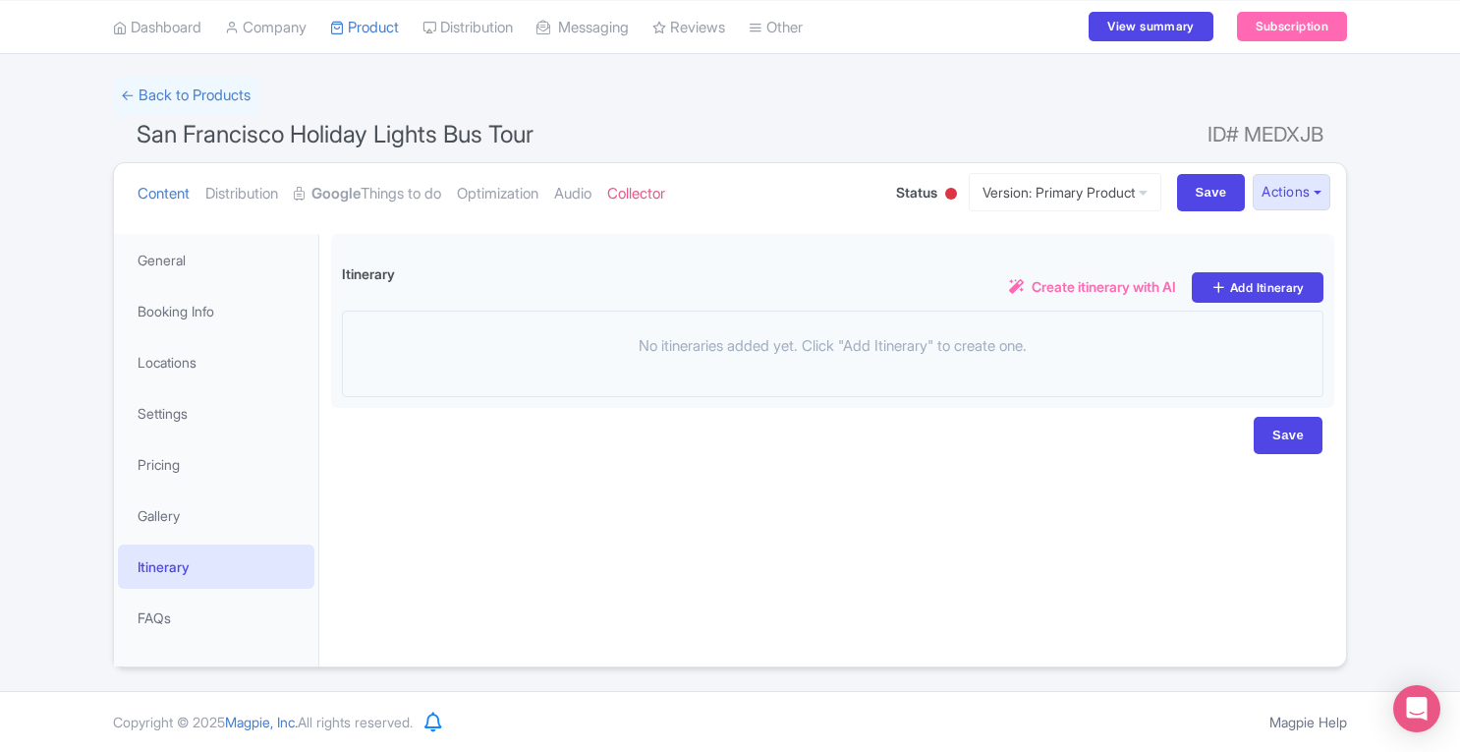
scroll to position [77, 0]
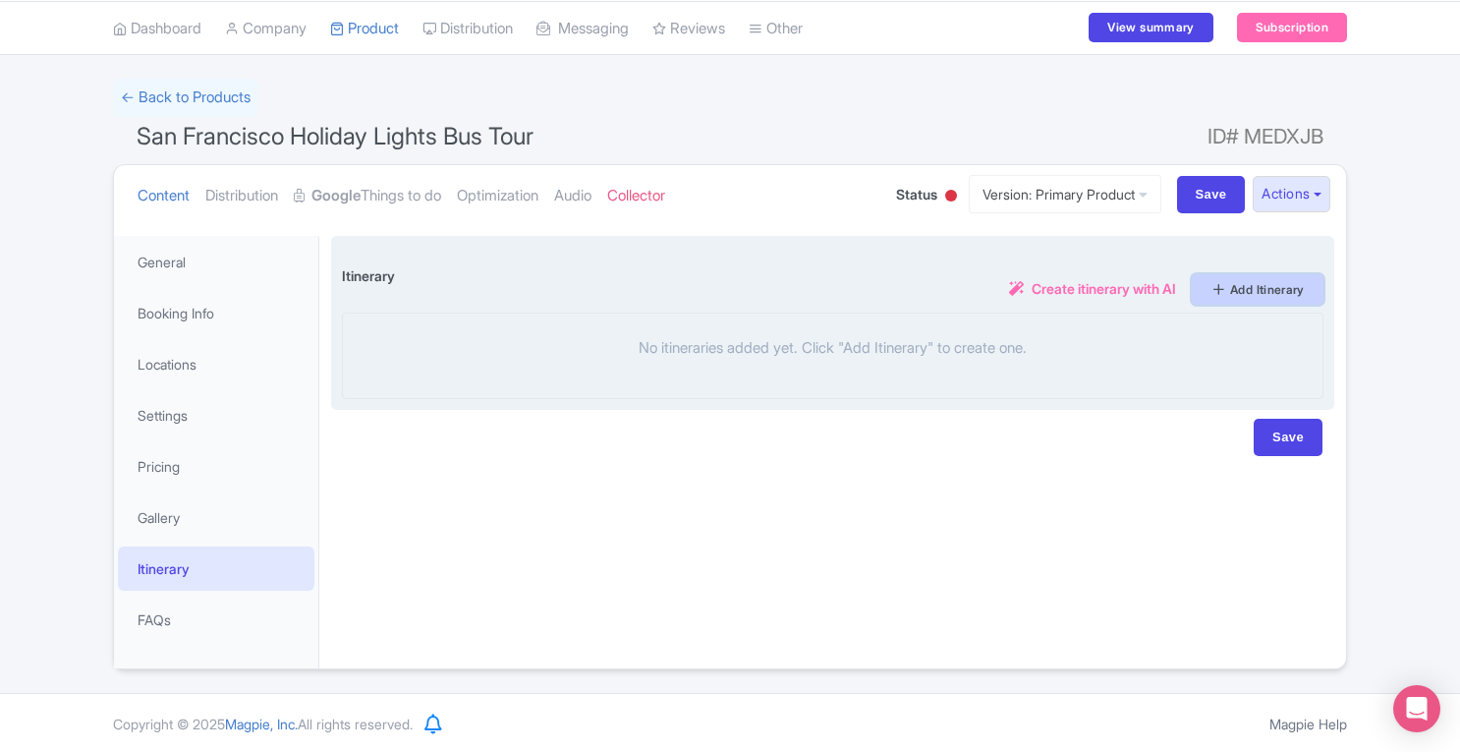
click at [1271, 284] on link "Add Itinerary" at bounding box center [1258, 289] width 132 height 30
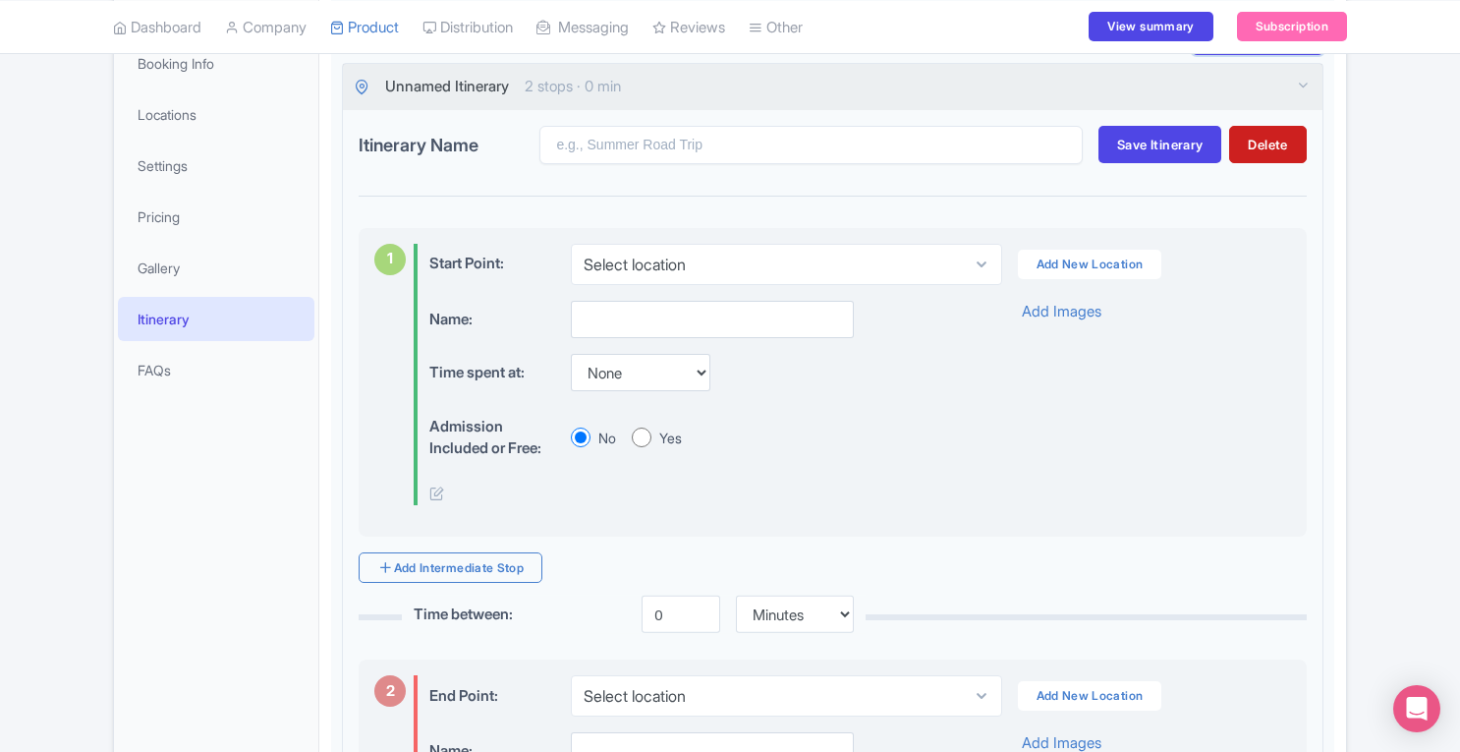
scroll to position [329, 0]
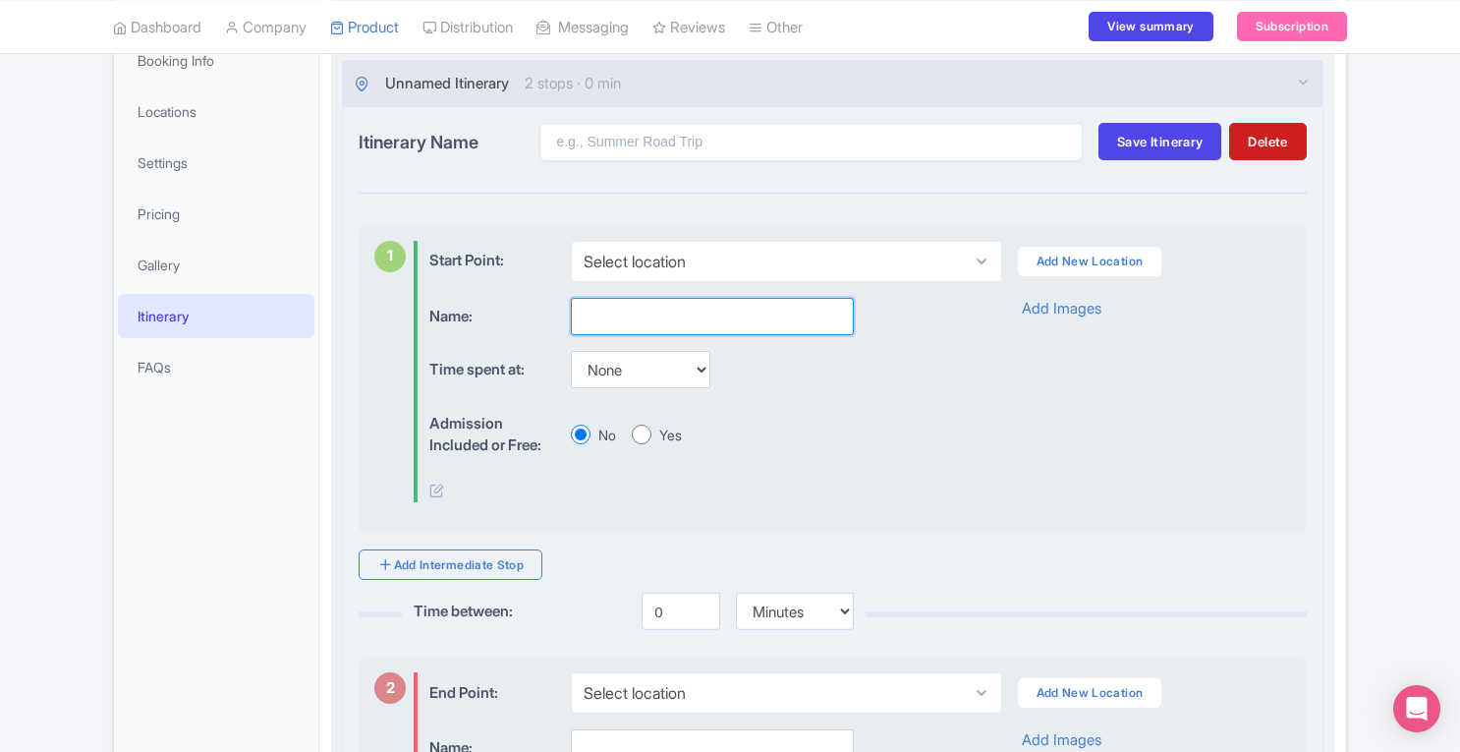
click at [695, 324] on input "text" at bounding box center [712, 316] width 283 height 37
click at [434, 486] on icon at bounding box center [436, 490] width 15 height 15
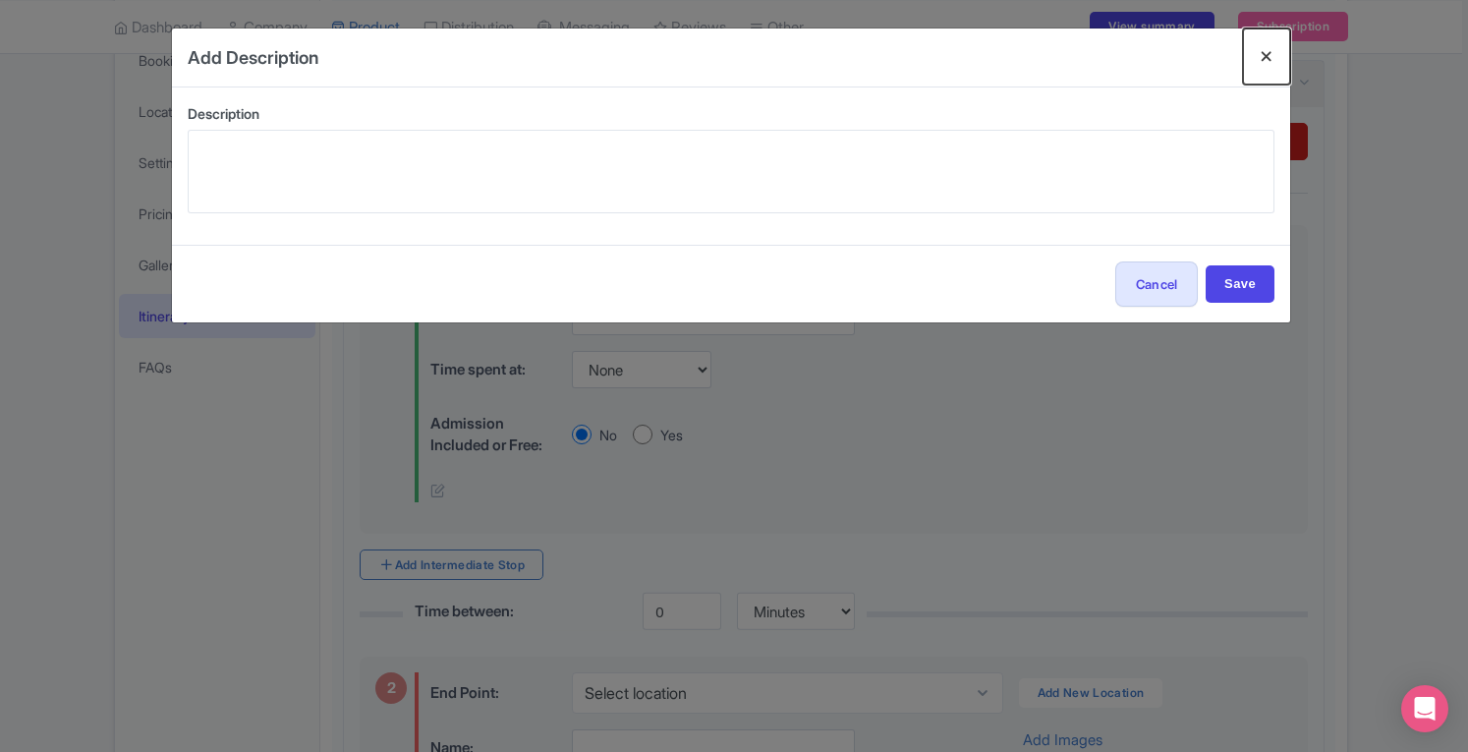
click at [1270, 60] on button "Close" at bounding box center [1266, 56] width 47 height 56
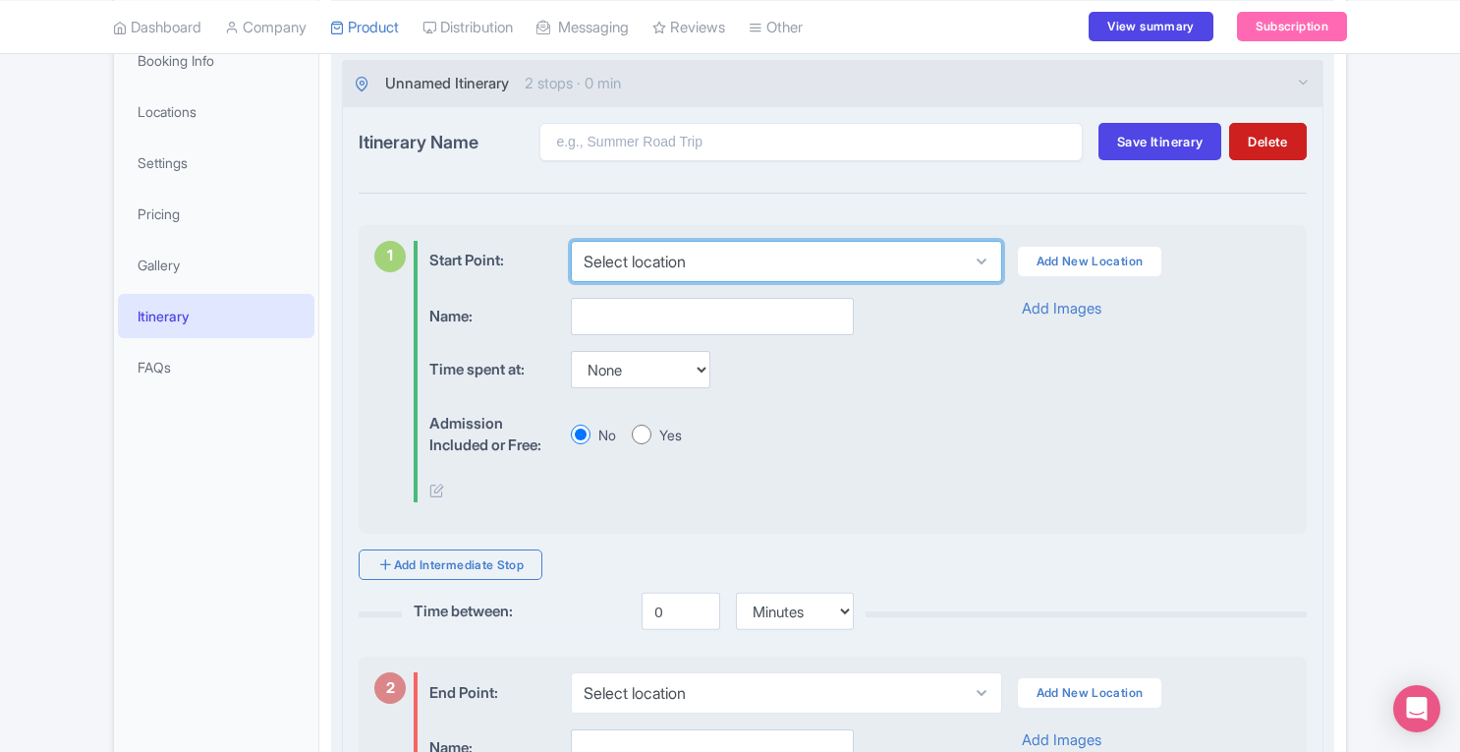
click at [690, 272] on select "Select location Skyline Sightseeing, Jefferson Street, San Francisco, CA, USA" at bounding box center [786, 261] width 430 height 41
click at [1264, 462] on div "Name: Time spent at: None 15 mins 30 mins 45 mins 1 hour 1 hour 15 mins 1 hour …" at bounding box center [860, 400] width 862 height 205
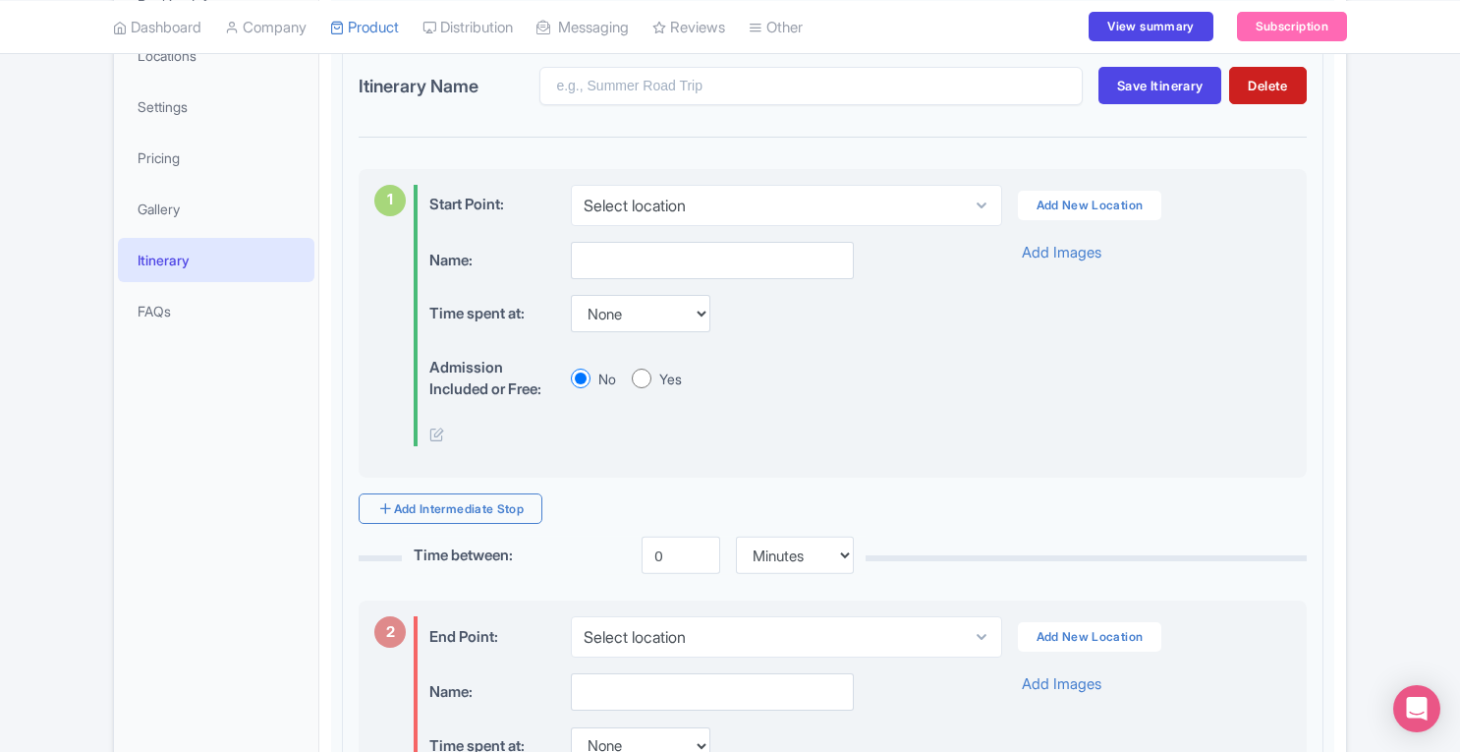
scroll to position [399, 0]
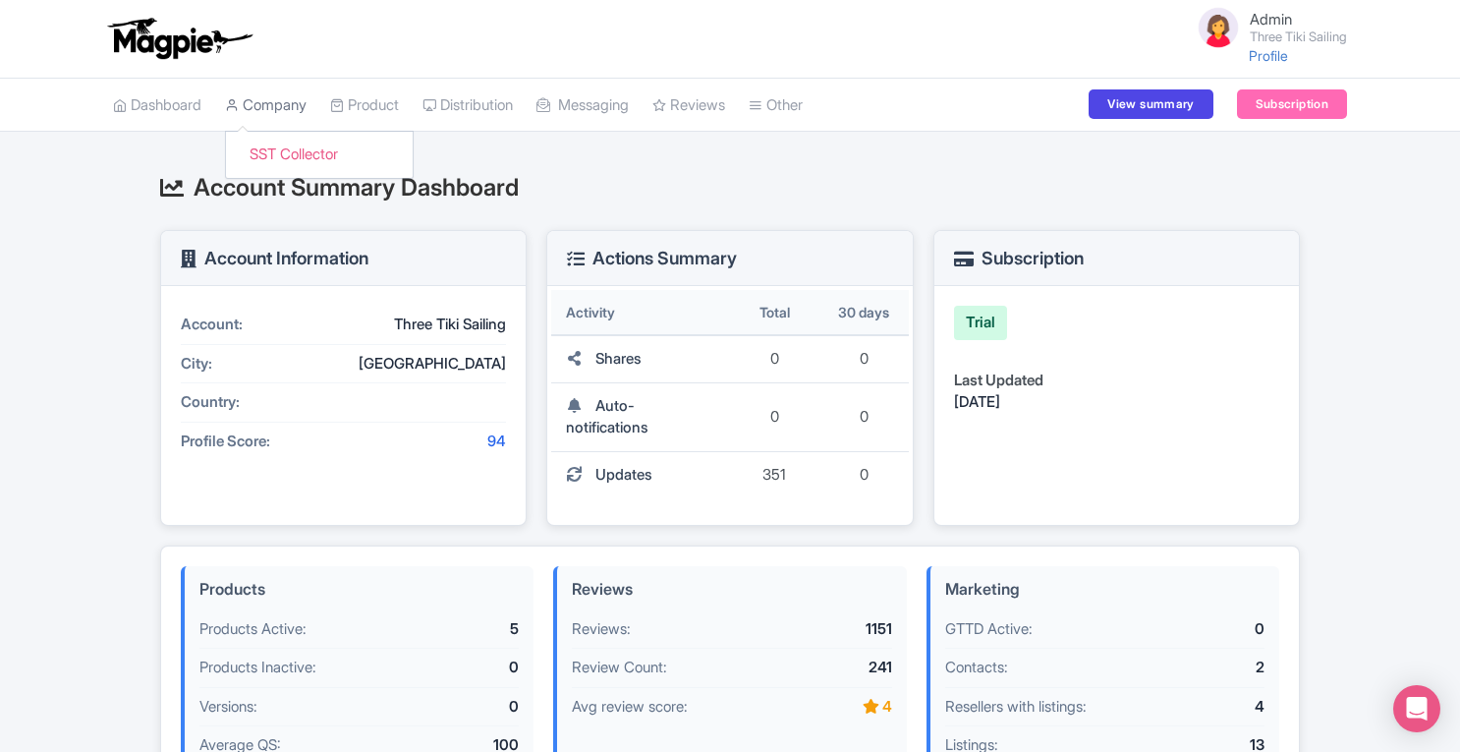
click at [293, 93] on link "Company" at bounding box center [266, 106] width 82 height 54
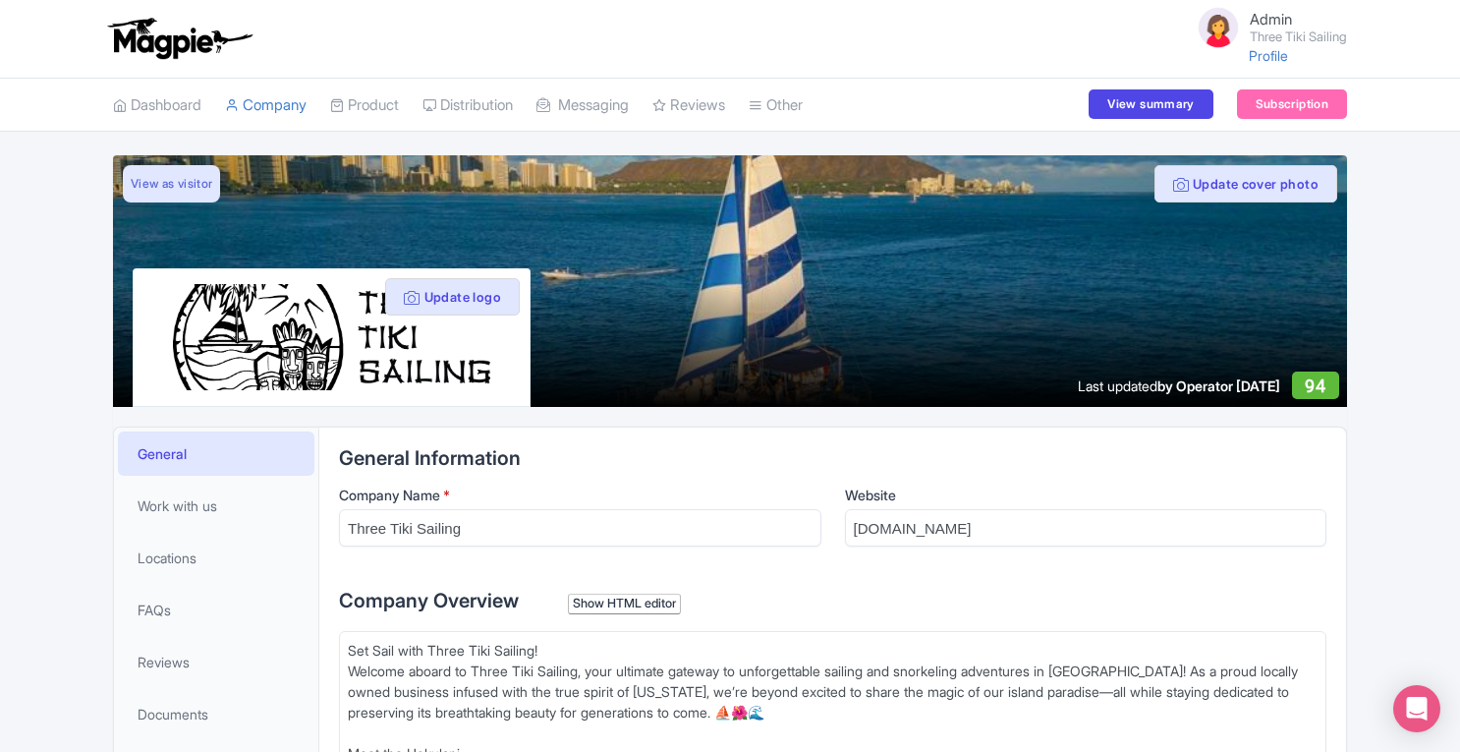
scroll to position [480, 0]
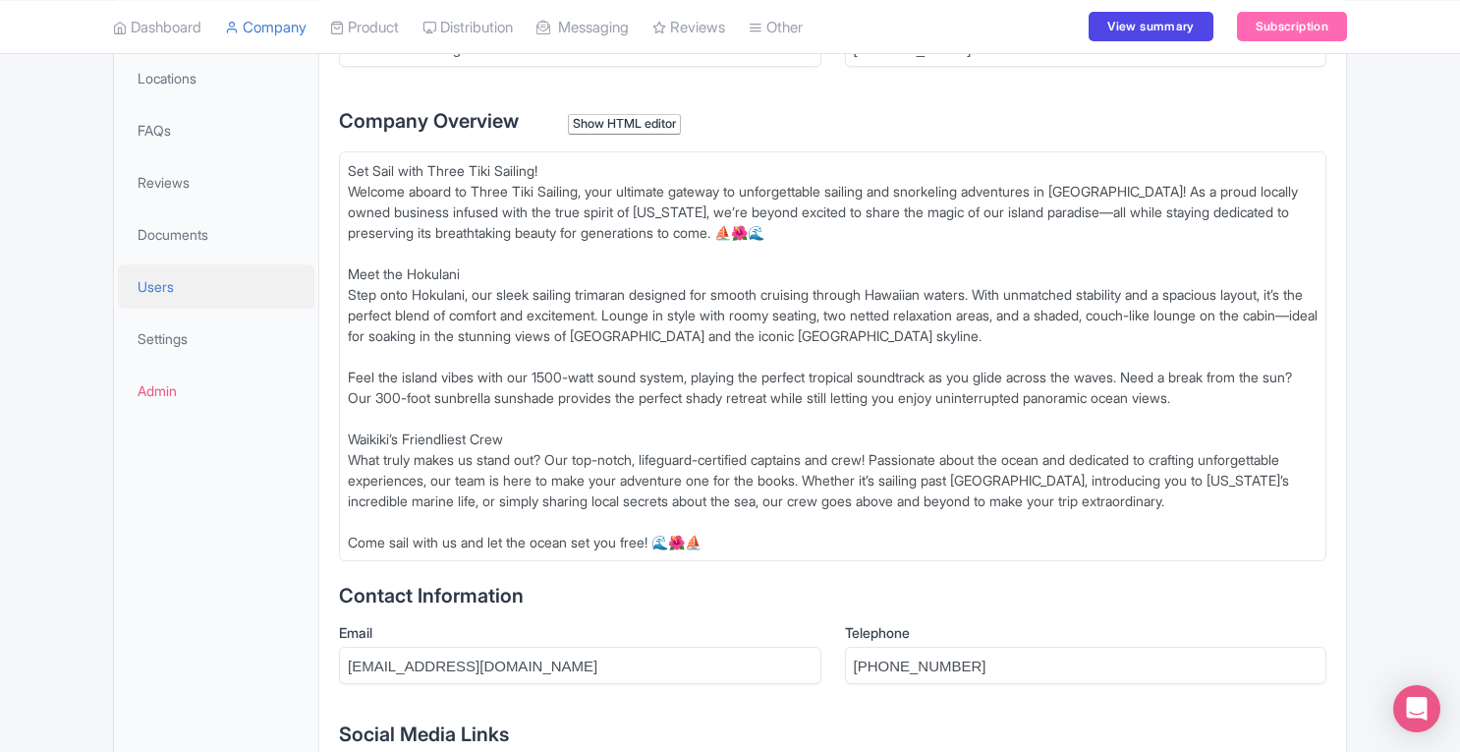
click at [140, 283] on span "Users" at bounding box center [156, 286] width 36 height 21
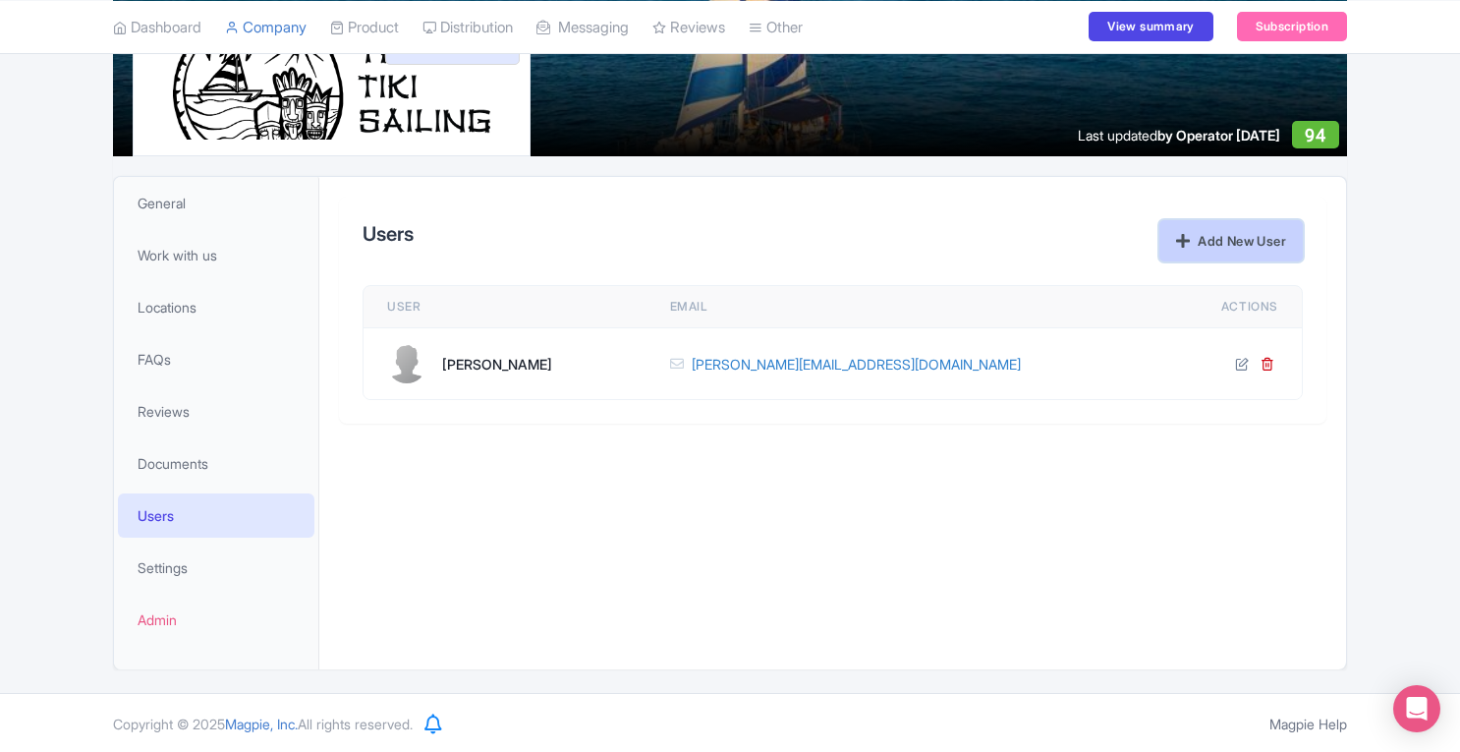
click at [1207, 243] on link "Add New User" at bounding box center [1231, 240] width 143 height 41
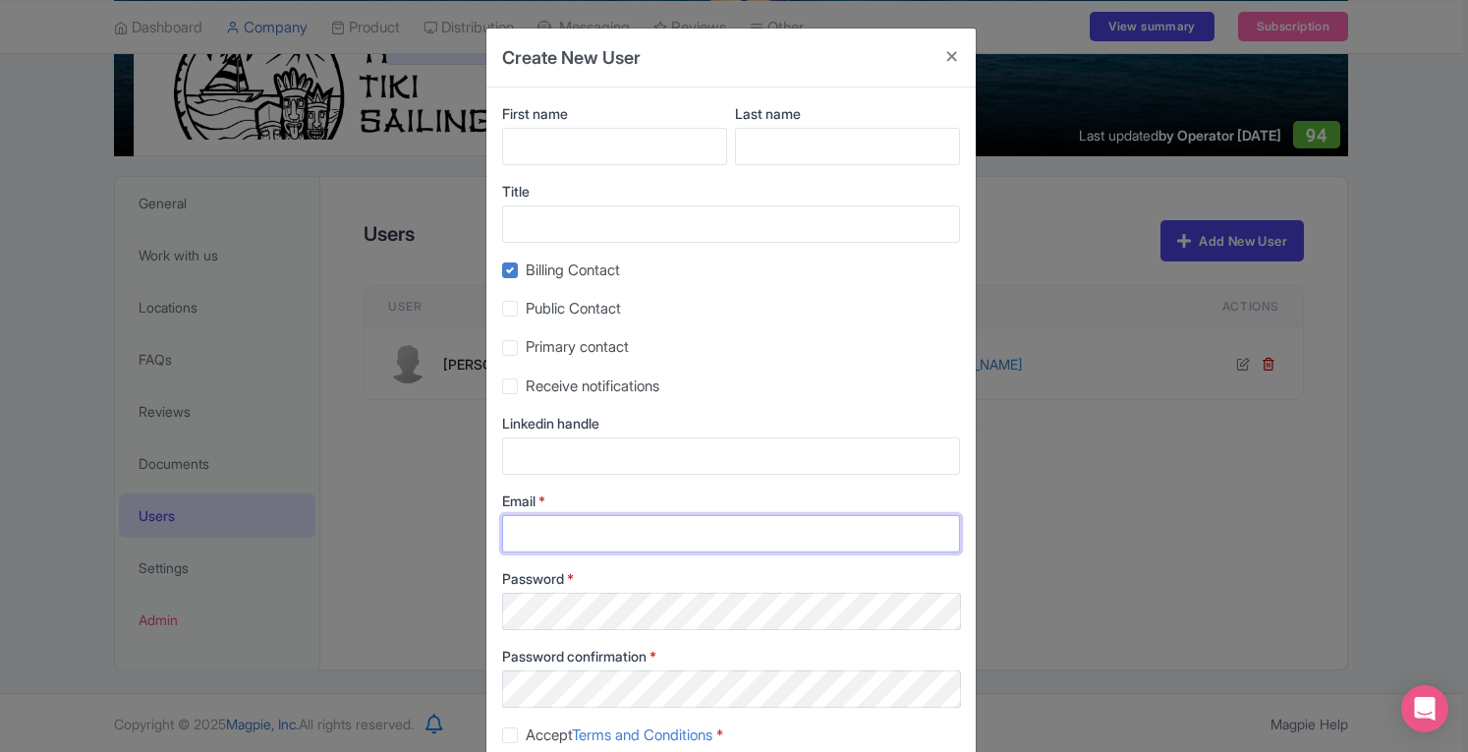
click at [599, 530] on input "Email *" at bounding box center [731, 533] width 458 height 37
paste input "[EMAIL_ADDRESS][DOMAIN_NAME]"
type input "[EMAIL_ADDRESS][DOMAIN_NAME]"
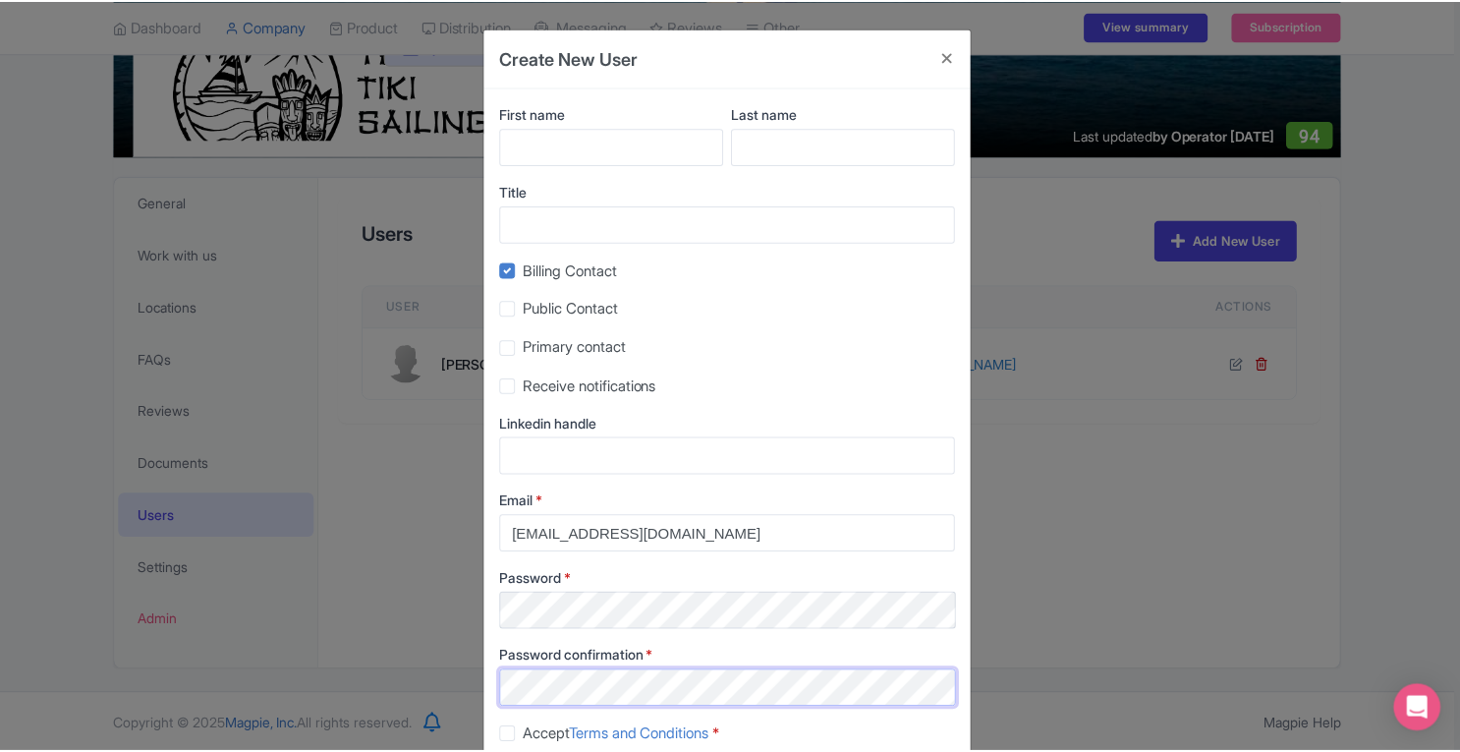
scroll to position [124, 0]
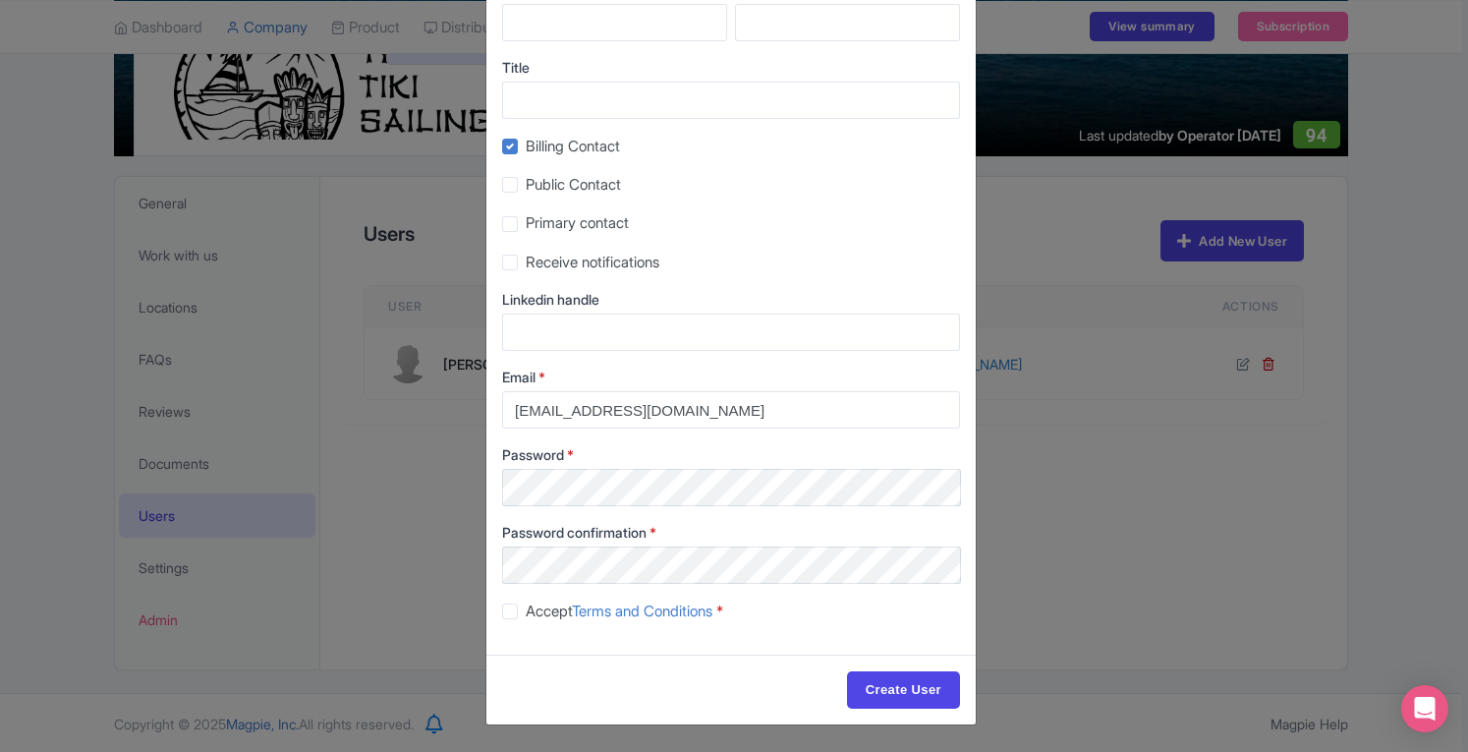
click at [526, 612] on label "Accept Terms and Conditions *" at bounding box center [625, 611] width 198 height 23
click at [526, 612] on input "Accept Terms and Conditions *" at bounding box center [532, 605] width 13 height 13
checkbox input "true"
click at [926, 691] on input "Create User" at bounding box center [903, 689] width 113 height 37
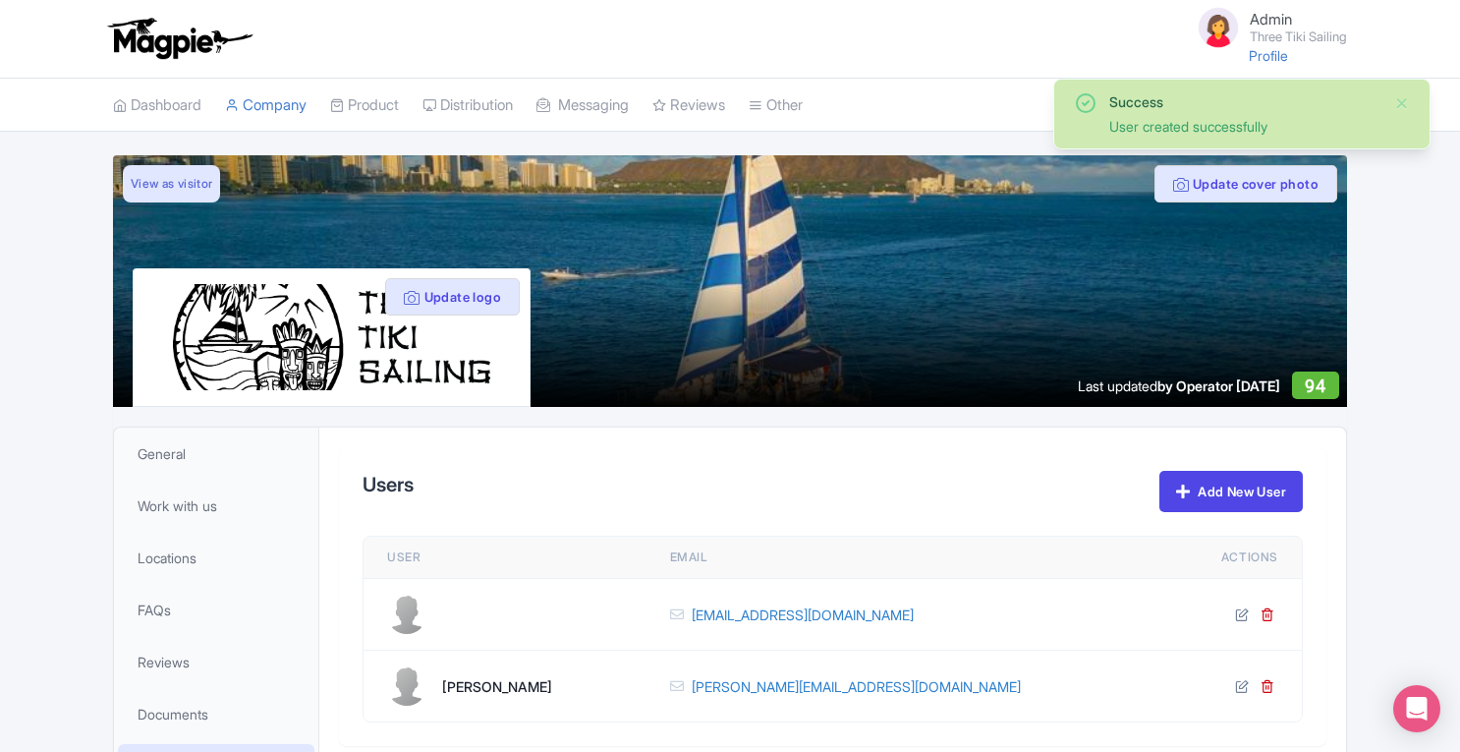
scroll to position [251, 0]
